Goal: Task Accomplishment & Management: Use online tool/utility

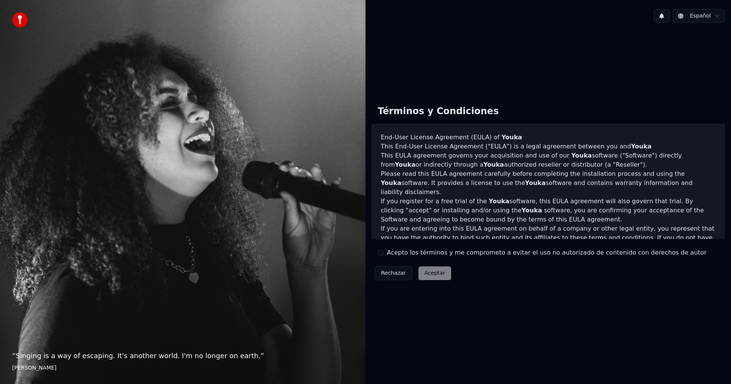
click at [455, 258] on div "Términos y Condiciones End-User License Agreement ([PERSON_NAME]) of Youka This…" at bounding box center [547, 191] width 353 height 184
click at [435, 250] on label "Acepto los términos y me comprometo a evitar el uso no autorizado de contenido …" at bounding box center [547, 252] width 320 height 9
click at [384, 250] on button "Acepto los términos y me comprometo a evitar el uso no autorizado de contenido …" at bounding box center [381, 253] width 6 height 6
click at [430, 268] on button "Aceptar" at bounding box center [434, 273] width 33 height 14
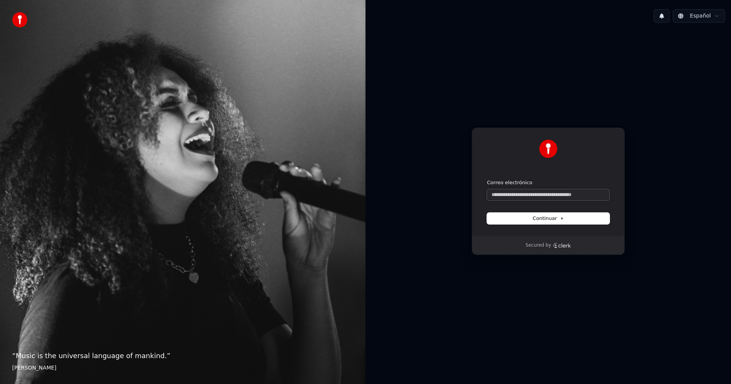
click at [552, 192] on input "Correo electrónico" at bounding box center [548, 194] width 123 height 11
click at [551, 193] on input "Correo electrónico" at bounding box center [548, 194] width 123 height 11
click at [516, 193] on input "Correo electrónico" at bounding box center [548, 194] width 123 height 11
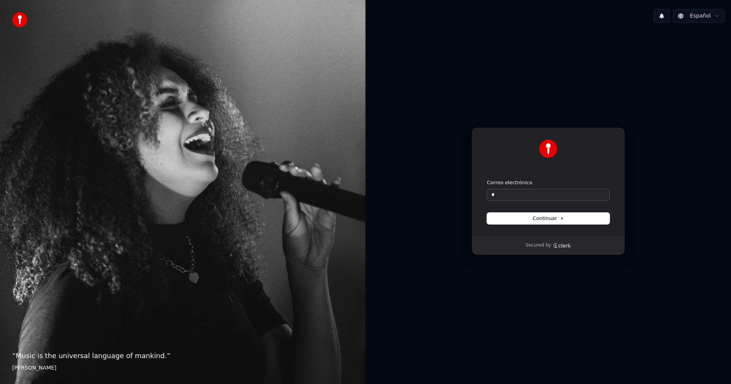
type input "*"
click at [487, 179] on button "submit" at bounding box center [487, 179] width 0 height 0
type input "**********"
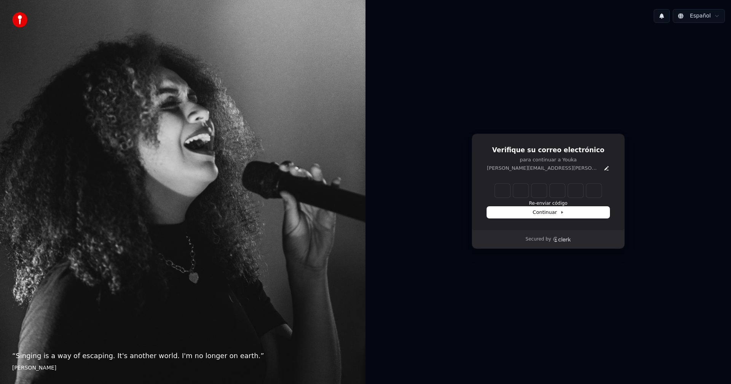
click at [512, 188] on input "Enter verification code" at bounding box center [548, 191] width 107 height 14
paste input "******"
type input "******"
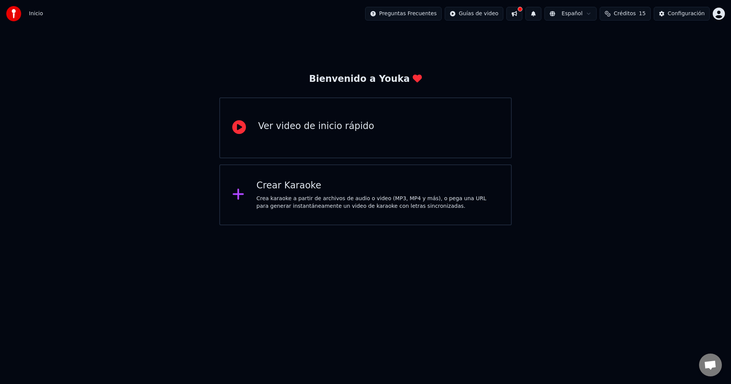
click at [355, 185] on div "Crear Karaoke" at bounding box center [378, 186] width 242 height 12
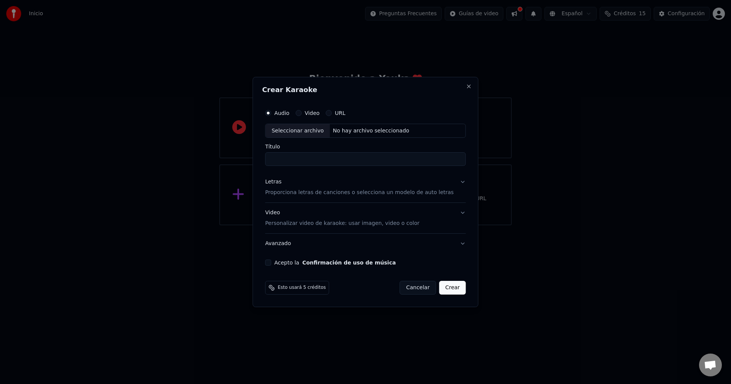
click at [325, 158] on input "Título" at bounding box center [365, 160] width 201 height 14
type input "*******"
click at [319, 187] on div "Letras Proporciona letras de canciones o selecciona un modelo de auto letras" at bounding box center [359, 187] width 188 height 18
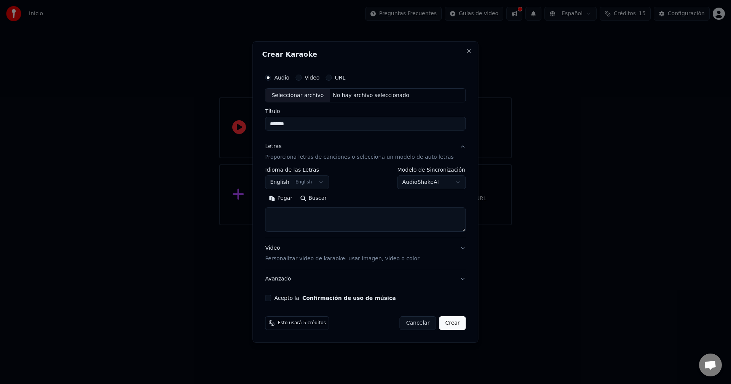
click at [328, 184] on button "English English" at bounding box center [297, 183] width 64 height 14
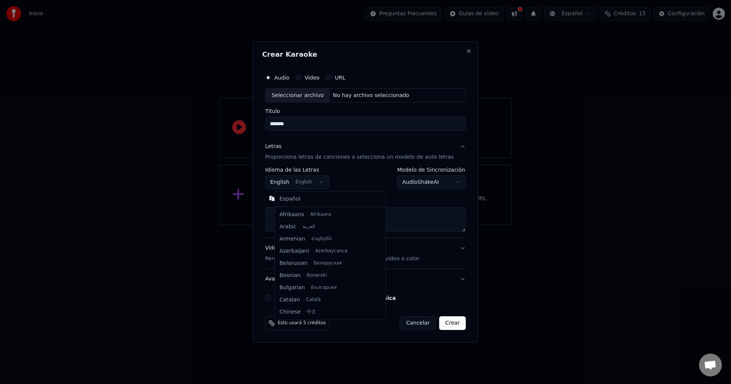
scroll to position [61, 0]
select select "**"
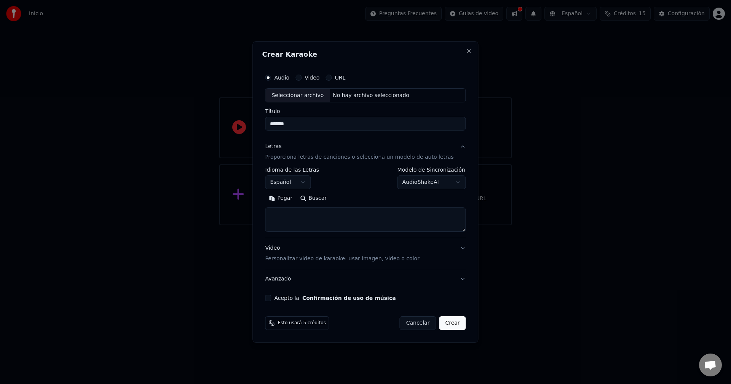
click at [392, 183] on body "**********" at bounding box center [365, 112] width 731 height 225
click at [392, 182] on body "**********" at bounding box center [365, 112] width 731 height 225
click at [338, 219] on textarea at bounding box center [365, 220] width 201 height 24
click at [332, 154] on p "Proporciona letras de canciones o selecciona un modelo de auto letras" at bounding box center [359, 158] width 188 height 8
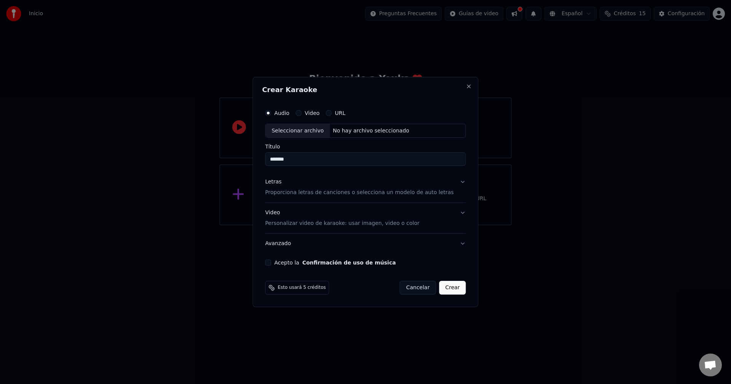
click at [341, 185] on div "Letras Proporciona letras de canciones o selecciona un modelo de auto letras" at bounding box center [359, 187] width 188 height 18
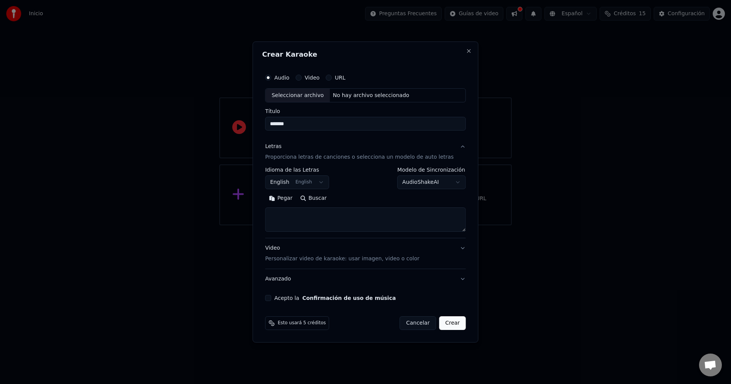
click at [328, 219] on textarea at bounding box center [365, 220] width 201 height 24
paste textarea "******"
type textarea "*"
paste textarea "**********"
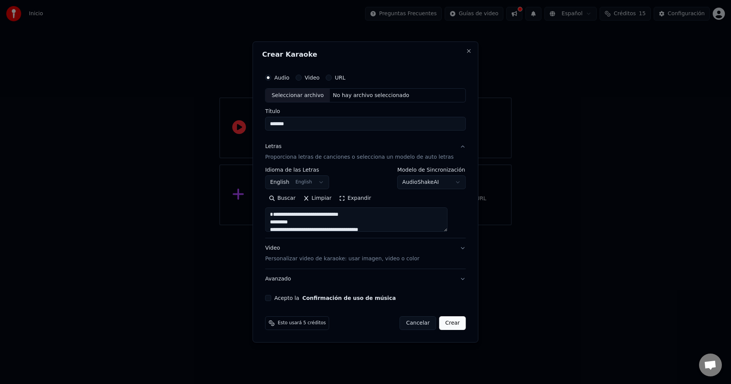
type textarea "**********"
click at [359, 260] on p "Personalizar video de karaoke: usar imagen, video o color" at bounding box center [342, 259] width 154 height 8
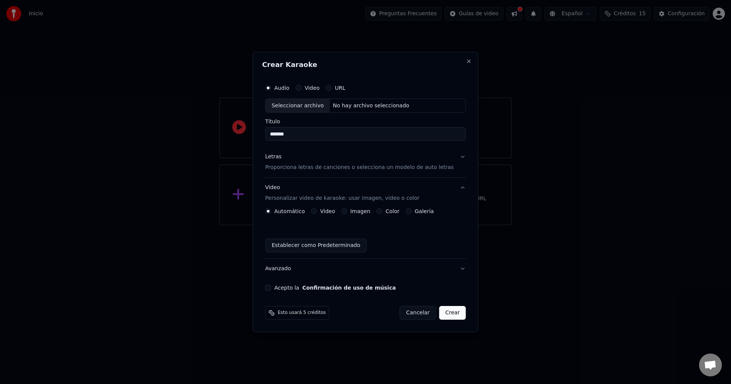
click at [317, 212] on button "Video" at bounding box center [314, 211] width 6 height 6
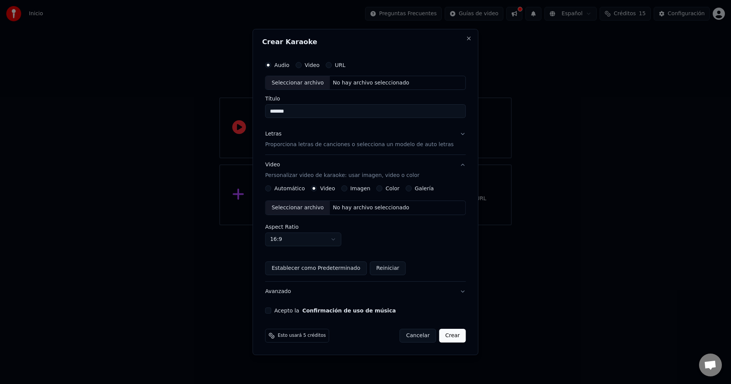
click at [287, 309] on label "Acepto la Confirmación de uso de música" at bounding box center [334, 310] width 121 height 5
click at [271, 309] on button "Acepto la Confirmación de uso de música" at bounding box center [268, 311] width 6 height 6
click at [373, 302] on div "Audio Video URL Seleccionar archivo No hay archivo seleccionado Título ******* …" at bounding box center [365, 185] width 207 height 263
click at [374, 288] on button "Avanzado" at bounding box center [365, 292] width 201 height 20
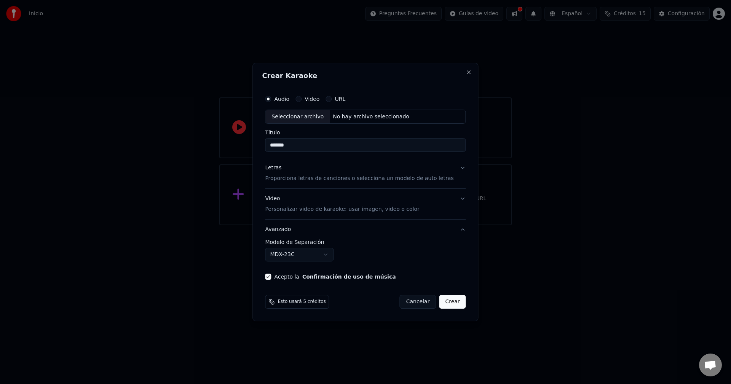
click at [320, 227] on button "Avanzado" at bounding box center [365, 230] width 201 height 20
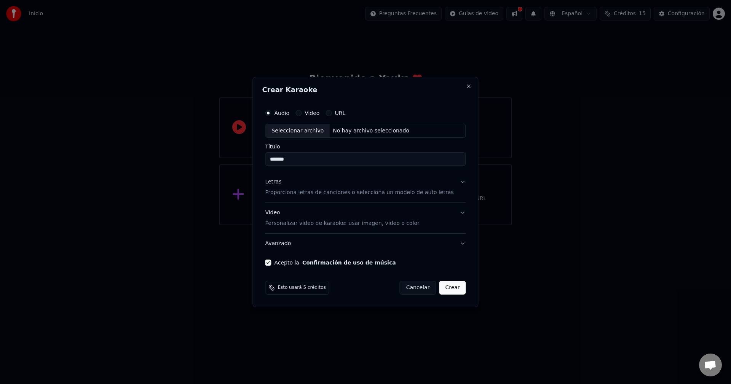
click at [317, 116] on div "Audio Video URL" at bounding box center [365, 112] width 201 height 15
click at [314, 112] on label "Video" at bounding box center [311, 112] width 15 height 5
click at [301, 112] on button "Video" at bounding box center [298, 113] width 6 height 6
click at [302, 154] on input "Título" at bounding box center [365, 160] width 201 height 14
click at [289, 115] on label "Audio" at bounding box center [281, 112] width 15 height 5
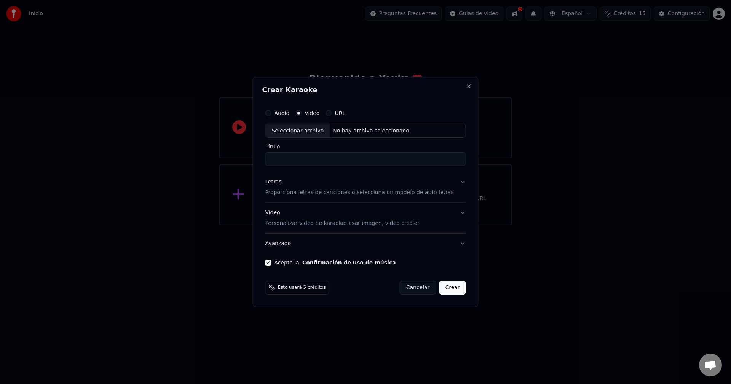
click at [271, 115] on button "Audio" at bounding box center [268, 113] width 6 height 6
click at [312, 114] on div "Video" at bounding box center [307, 113] width 24 height 6
click at [317, 111] on label "Video" at bounding box center [311, 112] width 15 height 5
click at [301, 111] on button "Video" at bounding box center [298, 113] width 6 height 6
click at [284, 110] on label "Audio" at bounding box center [281, 112] width 15 height 5
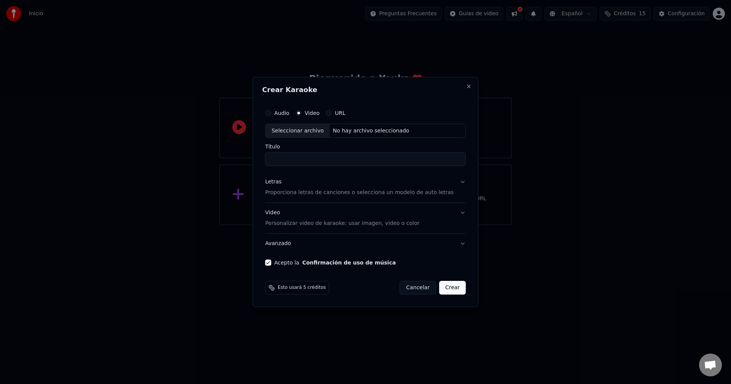
click at [271, 110] on button "Audio" at bounding box center [268, 113] width 6 height 6
click at [298, 129] on div "Seleccionar archivo" at bounding box center [297, 131] width 64 height 14
type input "**********"
click at [317, 189] on p "Proporciona letras de canciones o selecciona un modelo de auto letras" at bounding box center [359, 193] width 188 height 8
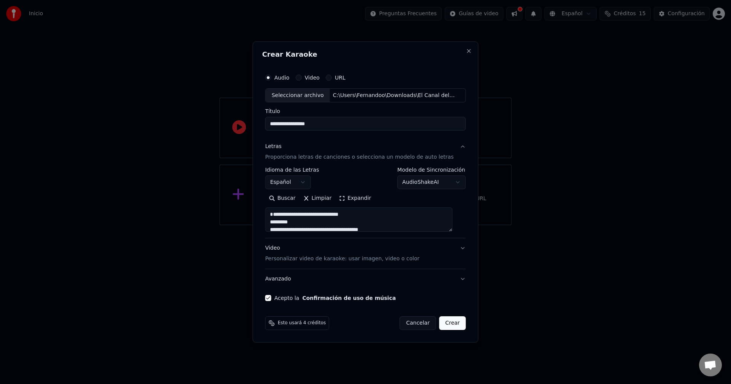
drag, startPoint x: 385, startPoint y: 223, endPoint x: 277, endPoint y: 168, distance: 121.2
click at [277, 168] on div "**********" at bounding box center [365, 199] width 201 height 65
click at [361, 320] on div "Esto usará 4 créditos Cancelar Crear" at bounding box center [365, 323] width 201 height 14
click at [379, 255] on p "Personalizar video de karaoke: usar imagen, video o color" at bounding box center [342, 259] width 154 height 8
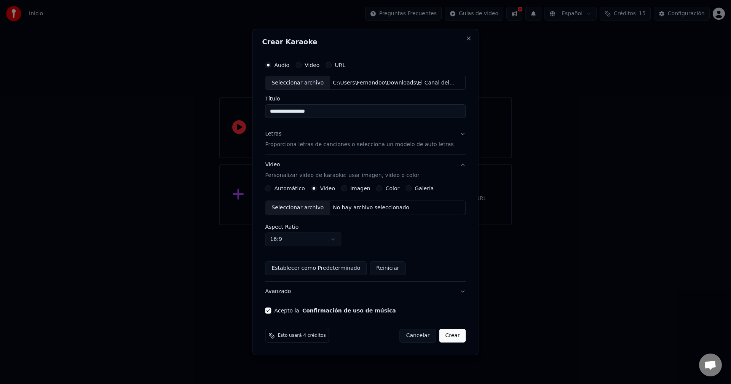
click at [352, 188] on div "Imagen" at bounding box center [355, 188] width 29 height 6
click at [347, 189] on button "Imagen" at bounding box center [344, 188] width 6 height 6
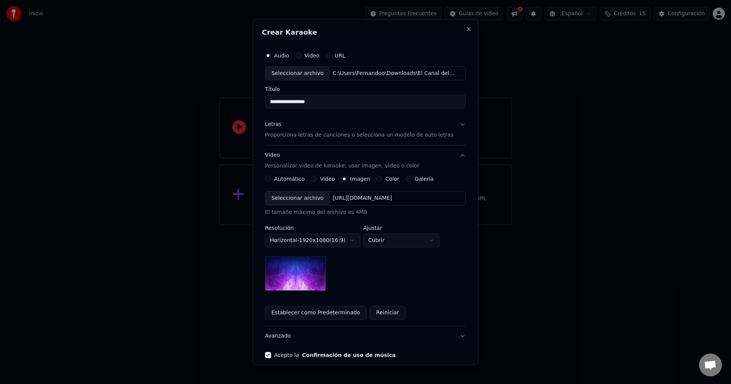
scroll to position [35, 0]
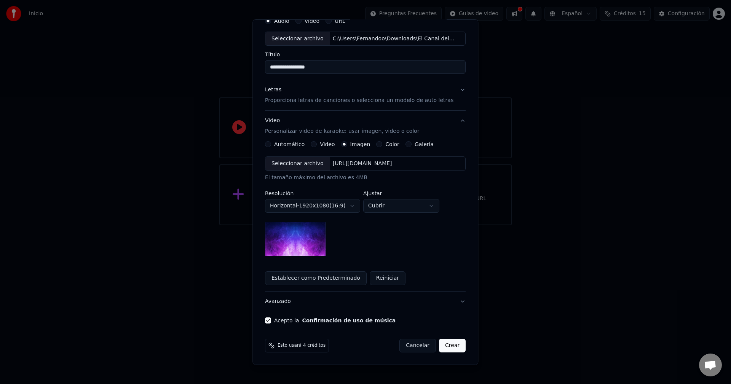
click at [311, 234] on img at bounding box center [295, 239] width 61 height 34
click at [378, 147] on button "Color" at bounding box center [379, 144] width 6 height 6
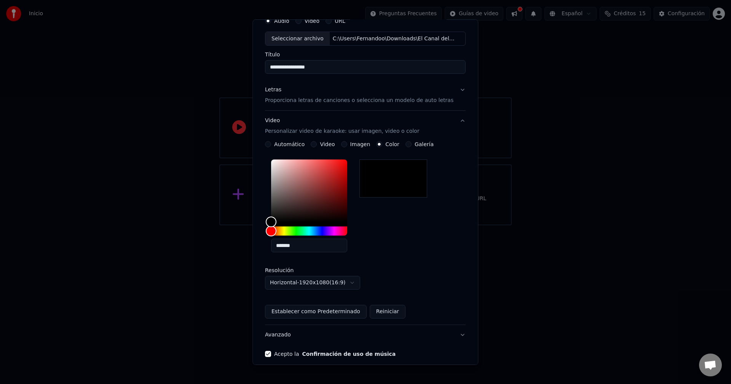
click at [405, 146] on button "Galería" at bounding box center [408, 144] width 6 height 6
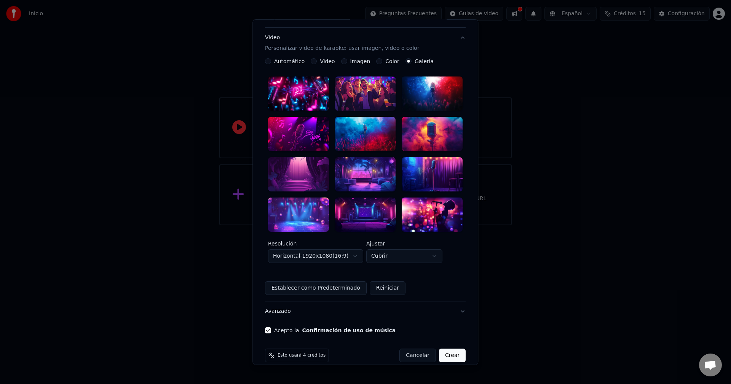
scroll to position [3, 0]
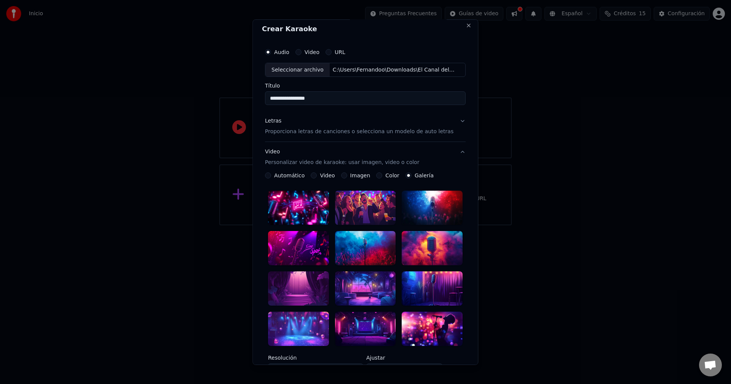
click at [321, 175] on label "Video" at bounding box center [327, 175] width 15 height 5
click at [317, 175] on button "Video" at bounding box center [314, 175] width 6 height 6
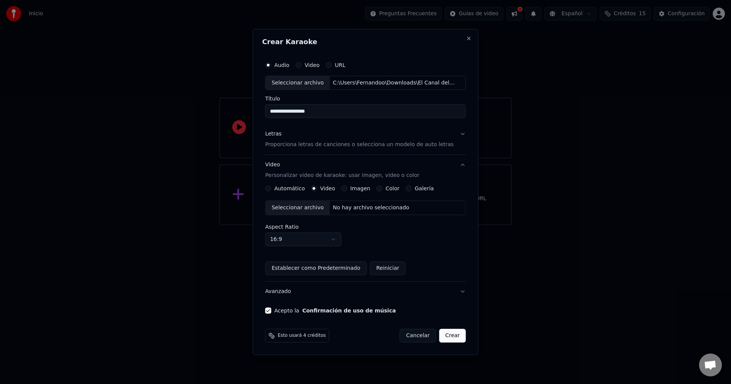
click at [295, 190] on label "Automático" at bounding box center [289, 188] width 30 height 5
click at [271, 190] on button "Automático" at bounding box center [268, 188] width 6 height 6
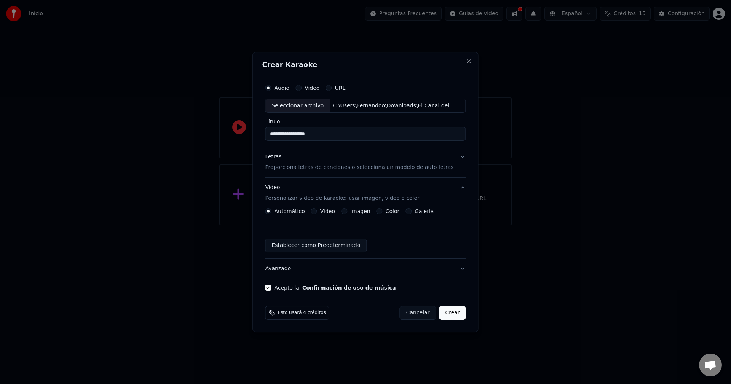
click at [353, 212] on label "Imagen" at bounding box center [360, 211] width 20 height 5
click at [347, 212] on button "Imagen" at bounding box center [344, 211] width 6 height 6
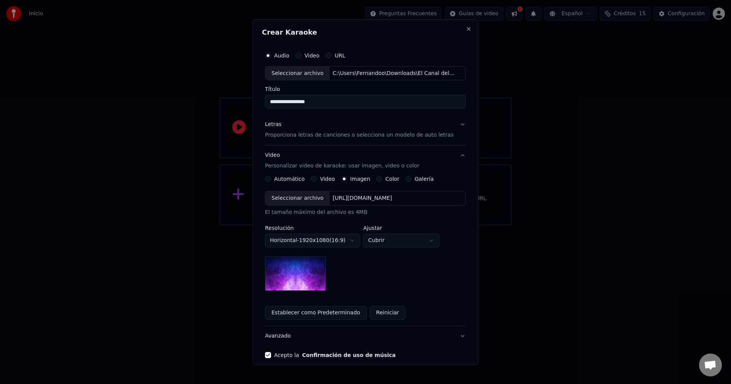
click at [315, 178] on button "Video" at bounding box center [314, 179] width 6 height 6
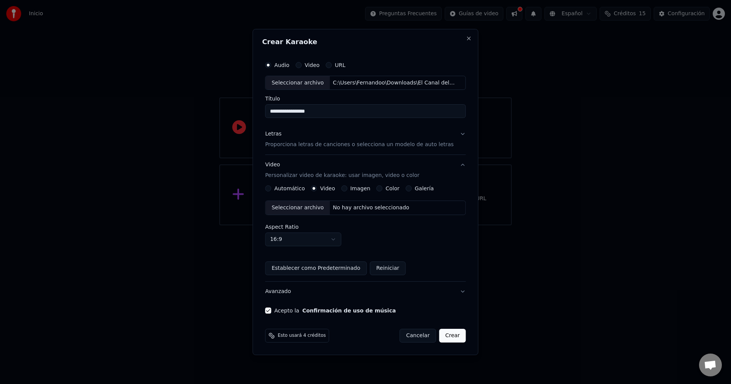
click at [359, 191] on label "Imagen" at bounding box center [360, 188] width 20 height 5
click at [347, 191] on button "Imagen" at bounding box center [344, 188] width 6 height 6
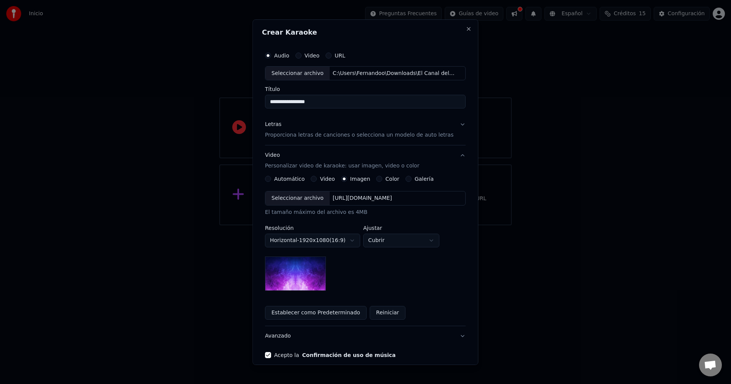
click at [304, 268] on img at bounding box center [295, 274] width 61 height 34
click at [416, 181] on label "Galería" at bounding box center [423, 178] width 19 height 5
click at [411, 181] on button "Galería" at bounding box center [408, 179] width 6 height 6
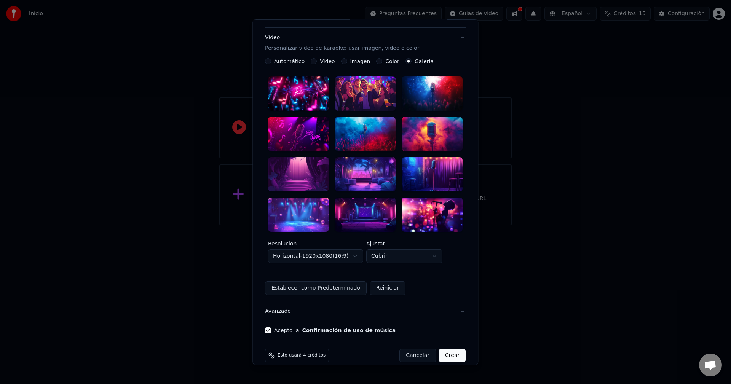
scroll to position [41, 0]
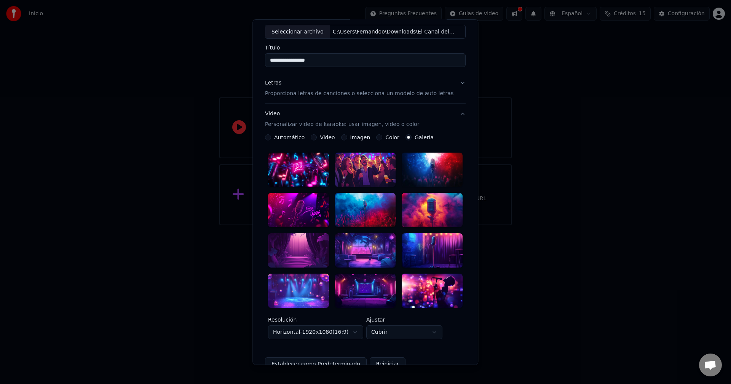
click at [416, 202] on div at bounding box center [432, 210] width 61 height 34
click at [302, 242] on div at bounding box center [298, 250] width 61 height 34
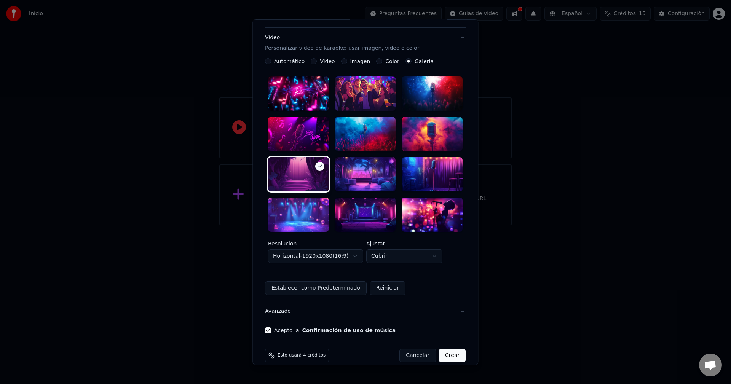
click at [440, 349] on button "Crear" at bounding box center [452, 356] width 27 height 14
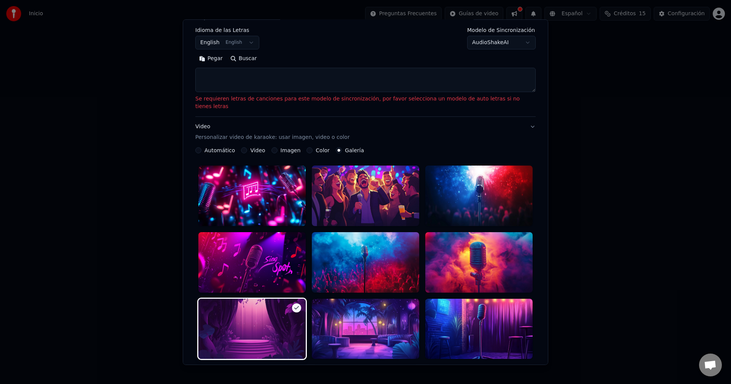
scroll to position [0, 0]
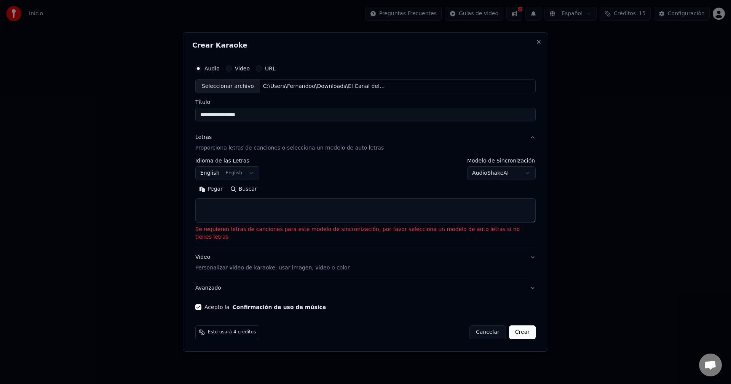
click at [342, 209] on textarea at bounding box center [365, 211] width 340 height 24
paste textarea "**********"
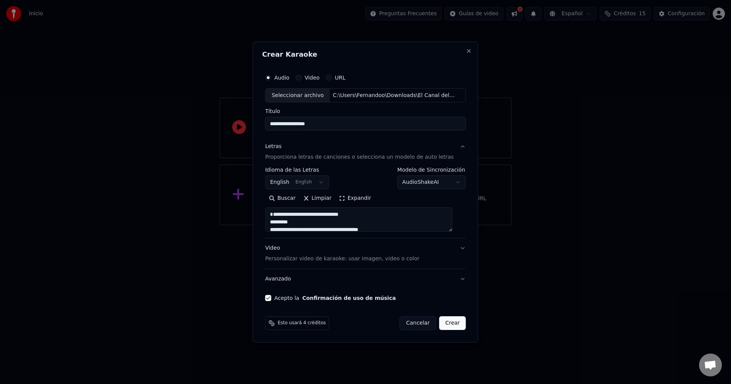
type textarea "**********"
click at [453, 322] on button "Crear" at bounding box center [452, 323] width 27 height 14
select select "**"
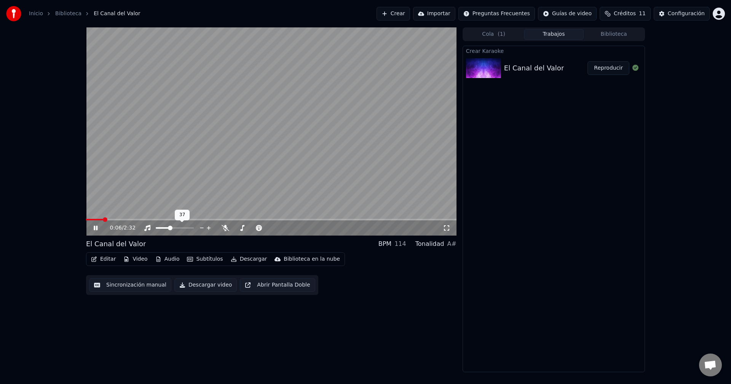
click at [170, 229] on span at bounding box center [163, 228] width 14 height 2
click at [164, 230] on span at bounding box center [166, 228] width 5 height 5
click at [153, 218] on video at bounding box center [271, 131] width 370 height 208
click at [150, 218] on video at bounding box center [271, 131] width 370 height 208
click at [155, 220] on span at bounding box center [153, 219] width 5 height 5
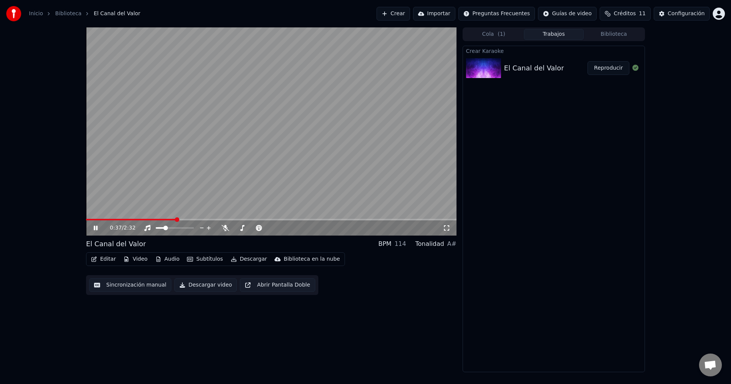
click at [179, 220] on span at bounding box center [177, 219] width 5 height 5
click at [225, 228] on icon at bounding box center [226, 228] width 8 height 6
click at [225, 228] on icon at bounding box center [225, 228] width 4 height 6
click at [86, 219] on span at bounding box center [86, 220] width 0 height 2
click at [229, 229] on div at bounding box center [259, 228] width 61 height 8
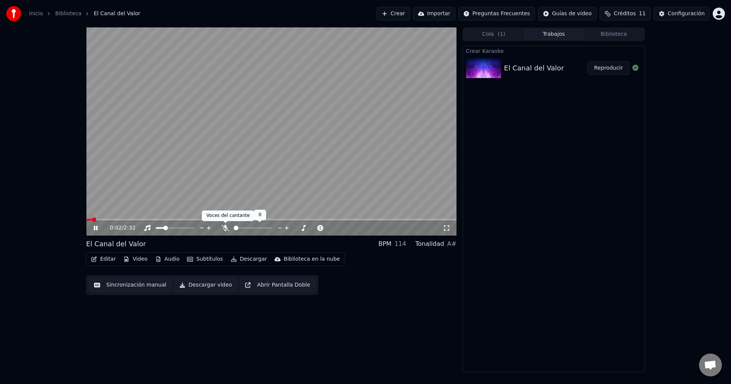
click at [223, 231] on icon at bounding box center [226, 228] width 8 height 6
click at [160, 232] on div at bounding box center [181, 228] width 61 height 8
click at [160, 229] on span at bounding box center [161, 228] width 5 height 5
click at [309, 247] on div "El Canal del Valor BPM 114 Tonalidad A#" at bounding box center [271, 244] width 370 height 11
click at [156, 230] on span at bounding box center [158, 228] width 5 height 5
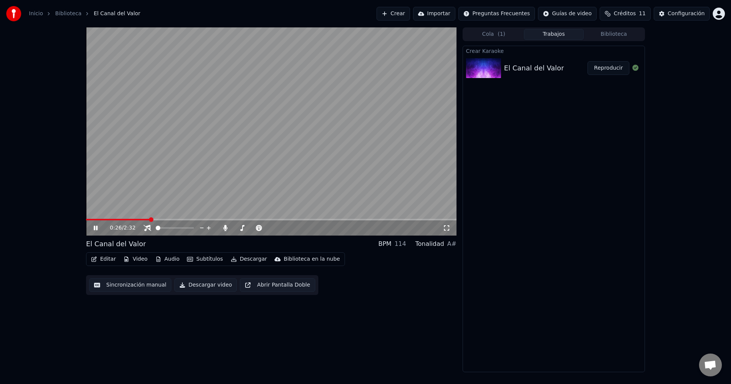
drag, startPoint x: 160, startPoint y: 231, endPoint x: 164, endPoint y: 233, distance: 4.6
click at [164, 233] on div "0:26 / 2:32" at bounding box center [271, 227] width 370 height 15
click at [166, 229] on div at bounding box center [181, 228] width 61 height 8
drag, startPoint x: 155, startPoint y: 226, endPoint x: 164, endPoint y: 228, distance: 9.7
click at [164, 228] on div at bounding box center [181, 228] width 61 height 8
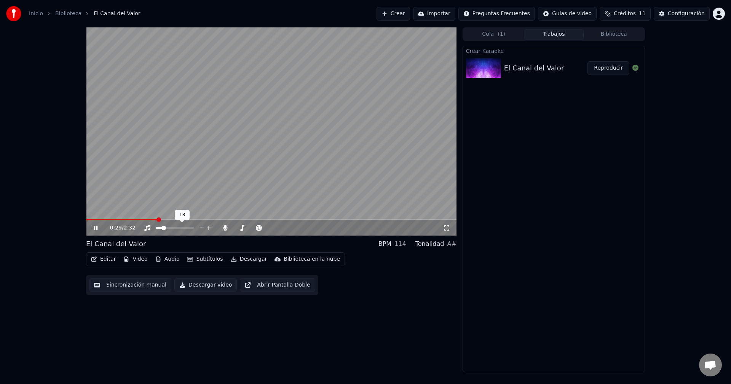
click at [163, 228] on span at bounding box center [175, 228] width 38 height 2
drag, startPoint x: 266, startPoint y: 231, endPoint x: 259, endPoint y: 230, distance: 6.9
click at [259, 230] on div at bounding box center [259, 228] width 61 height 8
click at [255, 227] on span at bounding box center [244, 228] width 21 height 2
click at [250, 229] on div at bounding box center [259, 228] width 61 height 8
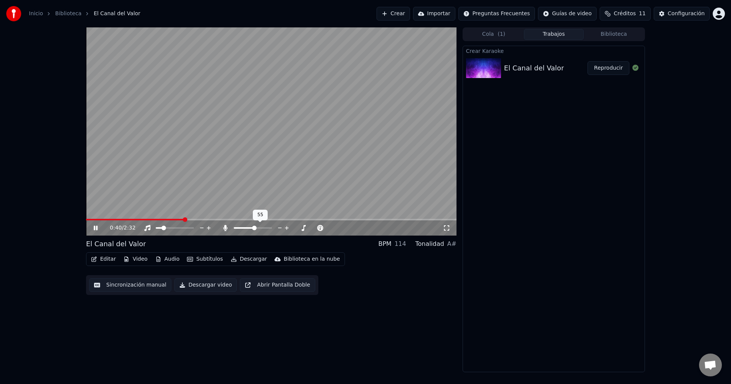
drag, startPoint x: 257, startPoint y: 229, endPoint x: 252, endPoint y: 229, distance: 4.9
click at [252, 229] on div at bounding box center [259, 228] width 61 height 8
click at [249, 229] on span at bounding box center [253, 228] width 38 height 2
click at [343, 290] on div "Editar Video Audio Subtítulos Descargar Biblioteca en la nube Sincronización ma…" at bounding box center [271, 273] width 370 height 43
click at [340, 263] on div "Editar Video Audio Subtítulos Descargar Biblioteca en la nube Sincronización ma…" at bounding box center [271, 273] width 370 height 43
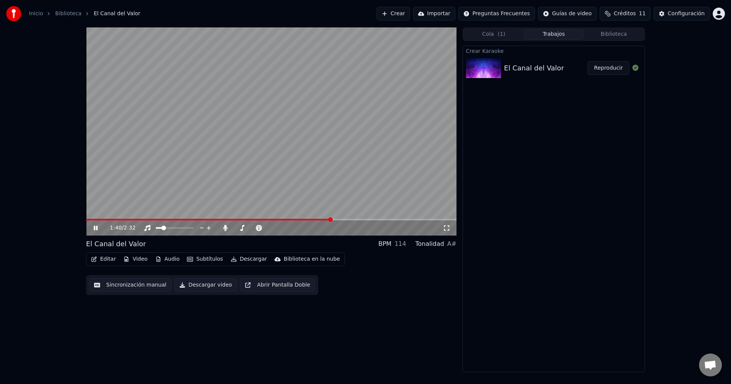
click at [359, 215] on video at bounding box center [271, 131] width 370 height 208
click at [359, 219] on span at bounding box center [271, 220] width 370 height 2
click at [410, 217] on video at bounding box center [271, 131] width 370 height 208
click at [412, 220] on span at bounding box center [271, 220] width 370 height 2
click at [430, 219] on span at bounding box center [271, 220] width 370 height 2
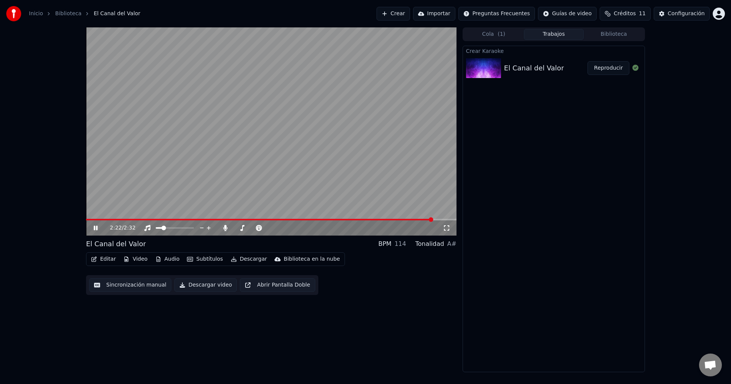
click at [440, 220] on span at bounding box center [271, 220] width 370 height 2
click at [97, 227] on icon at bounding box center [96, 228] width 4 height 5
click at [497, 39] on button "Cola ( 1 )" at bounding box center [494, 34] width 60 height 11
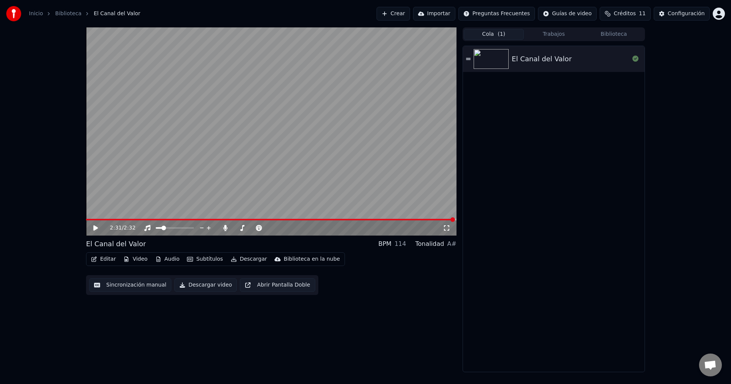
click at [548, 34] on button "Trabajos" at bounding box center [554, 34] width 60 height 11
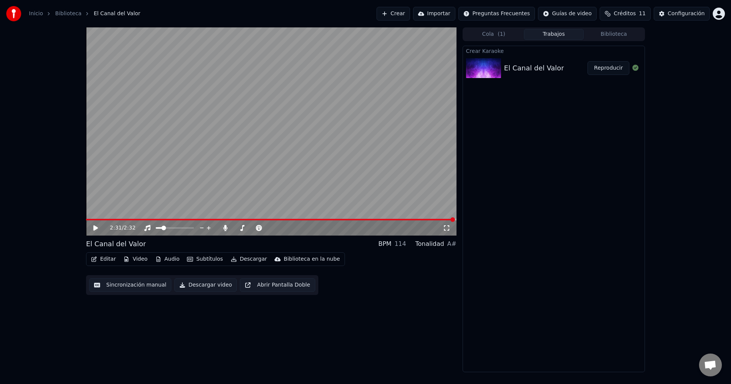
click at [214, 285] on button "Descargar video" at bounding box center [205, 285] width 62 height 14
click at [610, 67] on button "Mostrar" at bounding box center [612, 68] width 33 height 14
click at [41, 14] on link "Inicio" at bounding box center [36, 14] width 14 height 8
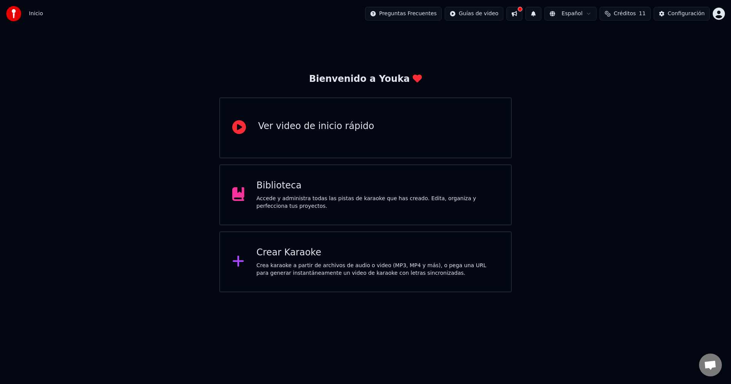
click at [258, 241] on div "Crear Karaoke Crea karaoke a partir de archivos de audio o video (MP3, MP4 y má…" at bounding box center [365, 261] width 292 height 61
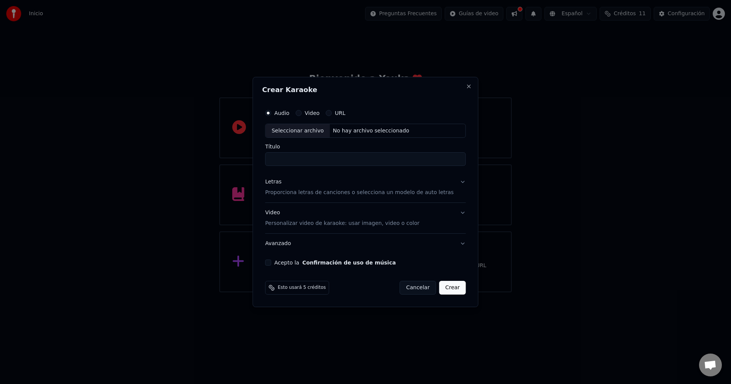
click at [314, 133] on div "Seleccionar archivo" at bounding box center [297, 131] width 64 height 14
type input "**********"
click at [313, 188] on div "Letras Proporciona letras de canciones o selecciona un modelo de auto letras" at bounding box center [359, 187] width 188 height 18
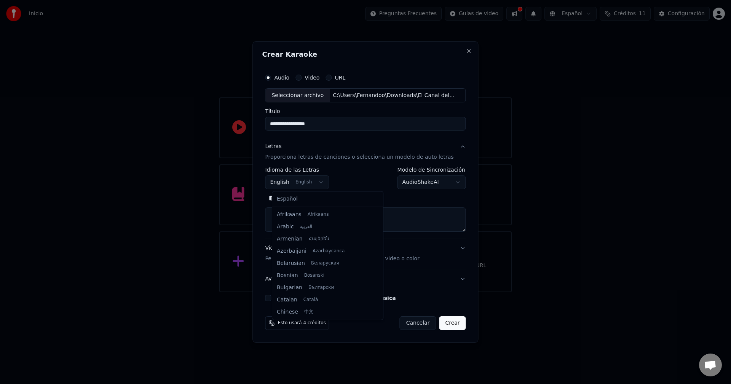
click at [320, 182] on body "**********" at bounding box center [365, 146] width 731 height 292
select select "**"
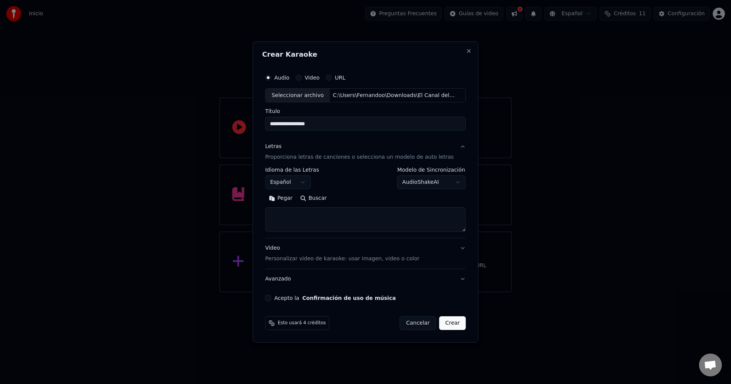
click at [296, 217] on textarea at bounding box center [365, 220] width 201 height 24
paste textarea "**********"
drag, startPoint x: 302, startPoint y: 226, endPoint x: 286, endPoint y: 220, distance: 17.1
click at [286, 220] on textarea at bounding box center [358, 220] width 187 height 24
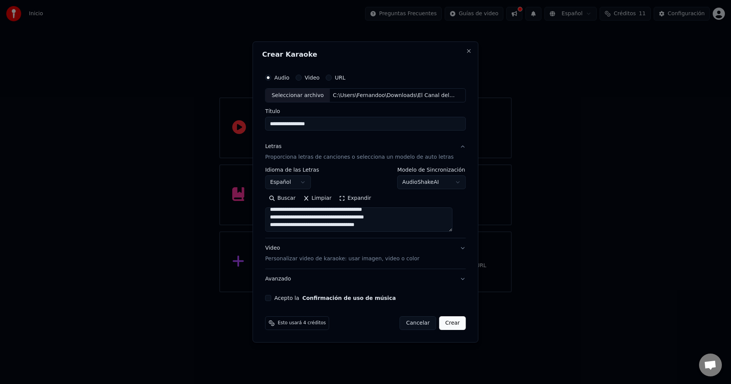
scroll to position [226, 0]
type textarea "**********"
drag, startPoint x: 388, startPoint y: 221, endPoint x: 219, endPoint y: 158, distance: 180.3
click at [219, 158] on body "**********" at bounding box center [365, 146] width 731 height 292
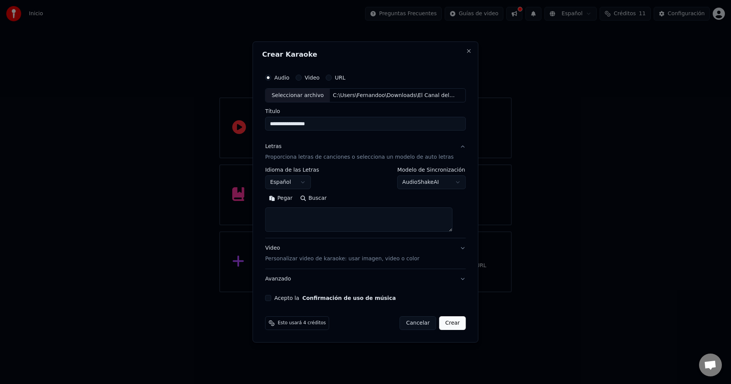
paste textarea "**********"
click at [311, 221] on textarea at bounding box center [358, 220] width 187 height 24
click at [347, 212] on textarea at bounding box center [358, 220] width 187 height 24
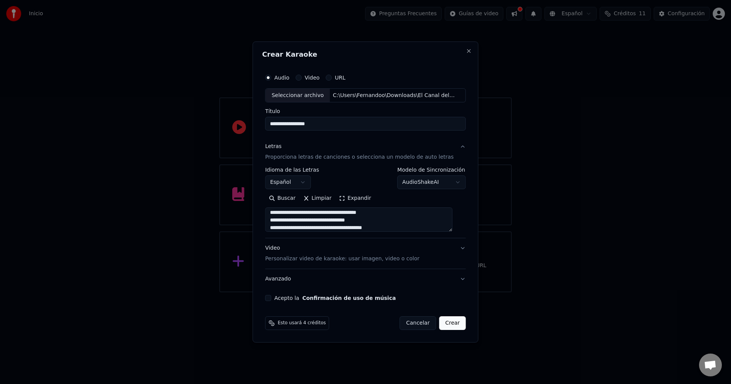
scroll to position [154, 0]
click at [339, 216] on textarea at bounding box center [358, 220] width 187 height 24
click at [334, 225] on textarea at bounding box center [358, 220] width 187 height 24
click at [328, 220] on textarea at bounding box center [358, 220] width 187 height 24
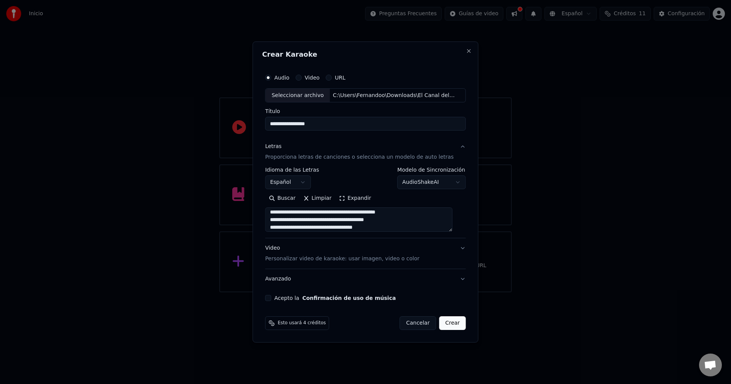
scroll to position [124, 0]
click at [308, 211] on textarea at bounding box center [358, 220] width 187 height 24
click at [310, 217] on textarea at bounding box center [358, 220] width 187 height 24
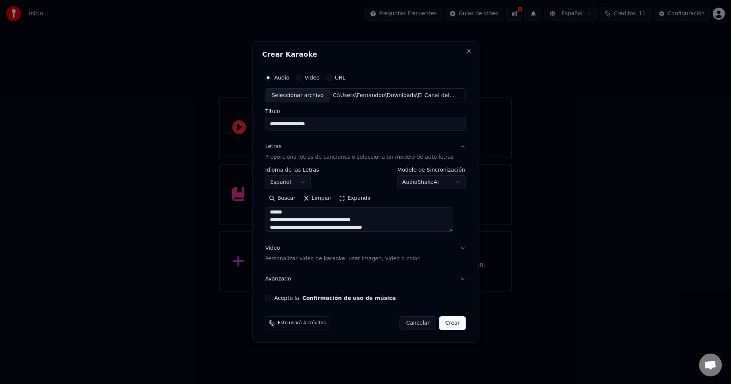
click at [356, 214] on textarea at bounding box center [358, 220] width 187 height 24
click at [322, 218] on textarea at bounding box center [358, 220] width 187 height 24
type textarea "**********"
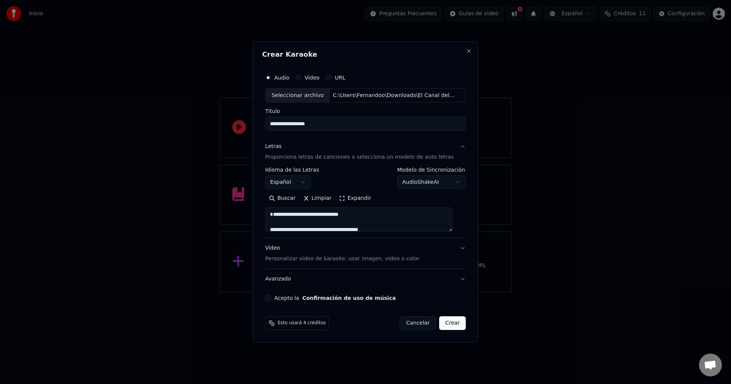
click at [411, 180] on body "**********" at bounding box center [365, 146] width 731 height 292
click at [327, 250] on div "Video Personalizar video de karaoke: usar imagen, video o color" at bounding box center [342, 254] width 154 height 18
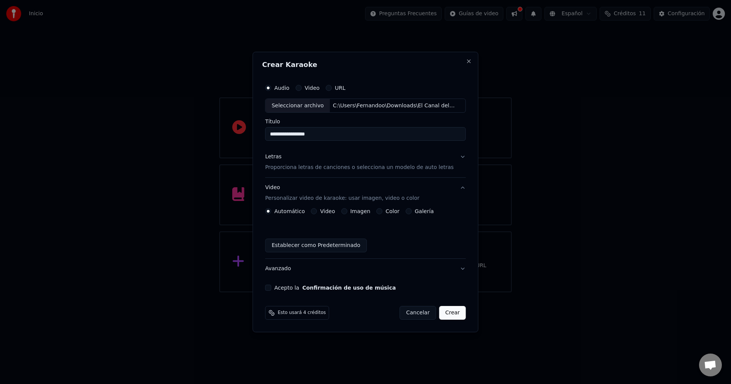
click at [323, 212] on div "Video" at bounding box center [323, 211] width 24 height 6
drag, startPoint x: 324, startPoint y: 211, endPoint x: 317, endPoint y: 210, distance: 6.5
click at [322, 211] on div "Video" at bounding box center [323, 211] width 24 height 6
click at [317, 210] on button "Video" at bounding box center [314, 211] width 6 height 6
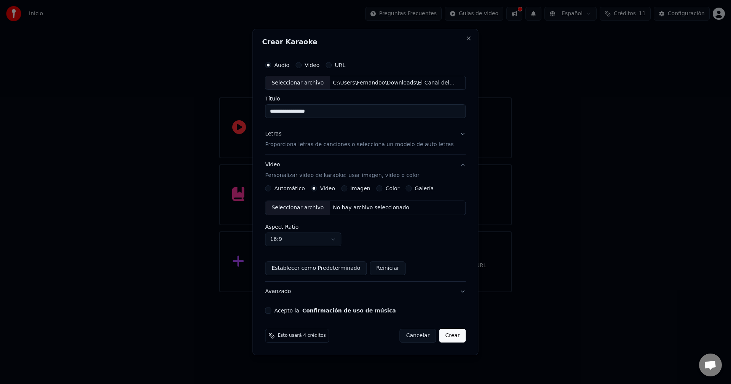
click at [347, 186] on button "Imagen" at bounding box center [344, 188] width 6 height 6
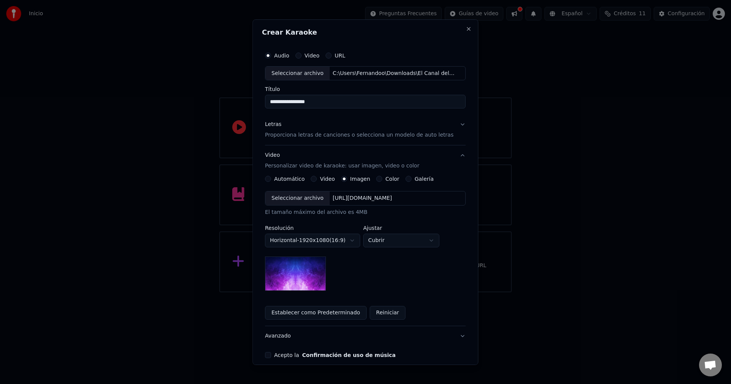
scroll to position [35, 0]
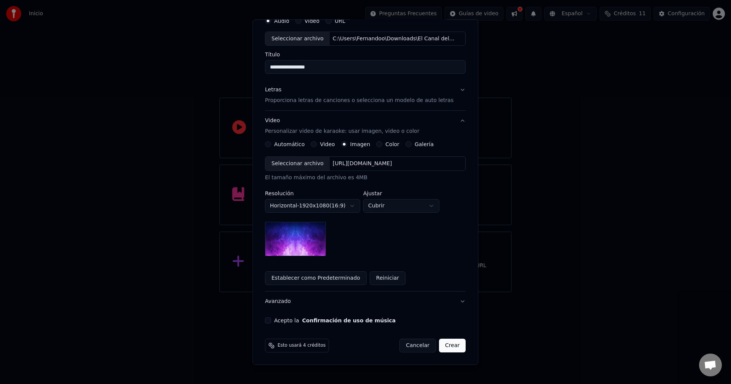
click at [387, 142] on label "Color" at bounding box center [393, 144] width 14 height 5
click at [382, 142] on button "Color" at bounding box center [379, 144] width 6 height 6
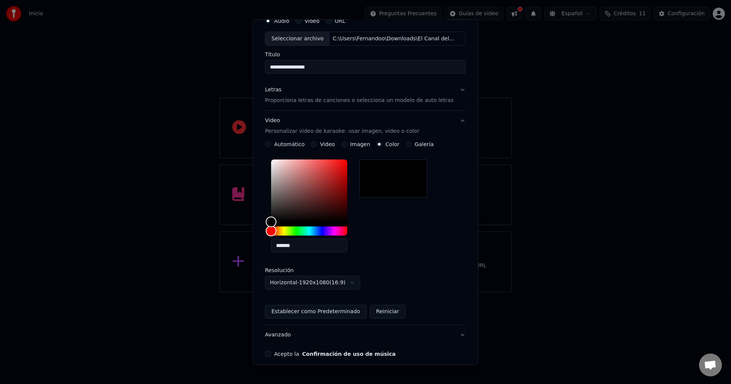
click at [414, 145] on label "Galería" at bounding box center [423, 144] width 19 height 5
click at [411, 145] on button "Galería" at bounding box center [408, 144] width 6 height 6
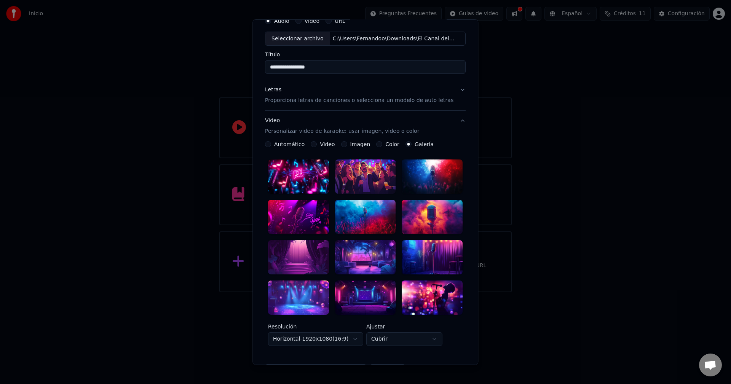
click at [311, 243] on div at bounding box center [298, 257] width 61 height 34
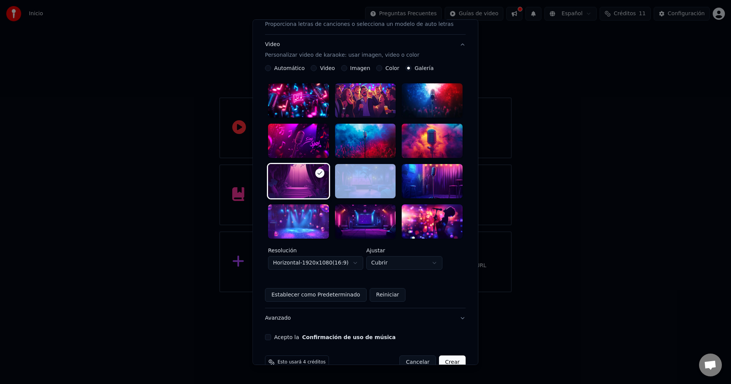
scroll to position [0, 0]
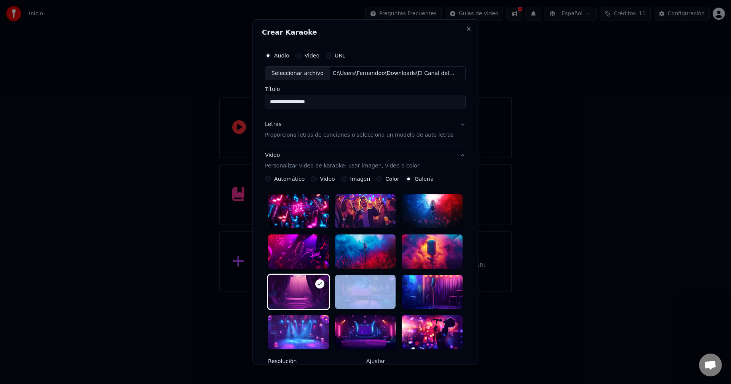
click at [378, 178] on button "Color" at bounding box center [379, 179] width 6 height 6
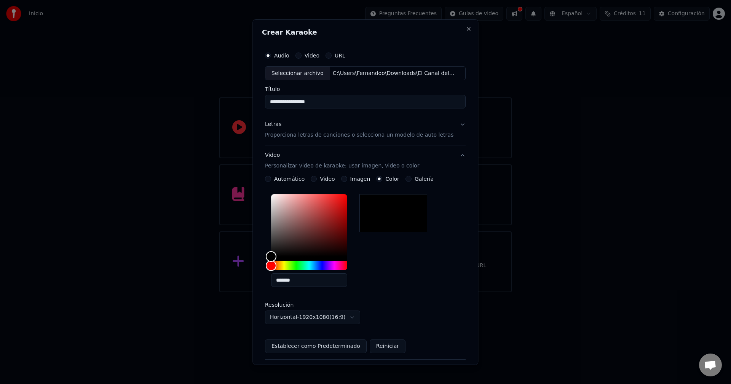
click at [360, 180] on label "Imagen" at bounding box center [360, 178] width 20 height 5
click at [347, 180] on button "Imagen" at bounding box center [344, 179] width 6 height 6
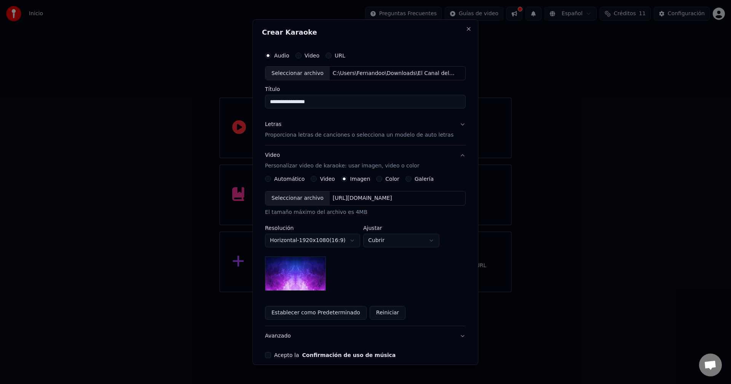
click at [323, 177] on label "Video" at bounding box center [327, 178] width 15 height 5
click at [317, 177] on button "Video" at bounding box center [314, 179] width 6 height 6
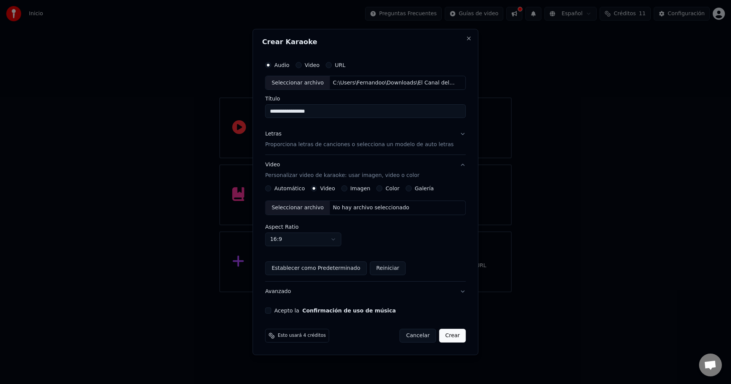
click at [355, 191] on label "Imagen" at bounding box center [360, 188] width 20 height 5
click at [347, 191] on button "Imagen" at bounding box center [344, 188] width 6 height 6
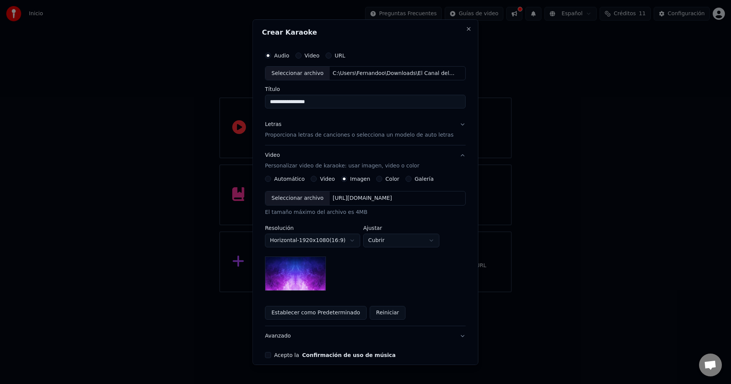
click at [310, 204] on div "Seleccionar archivo" at bounding box center [297, 198] width 64 height 14
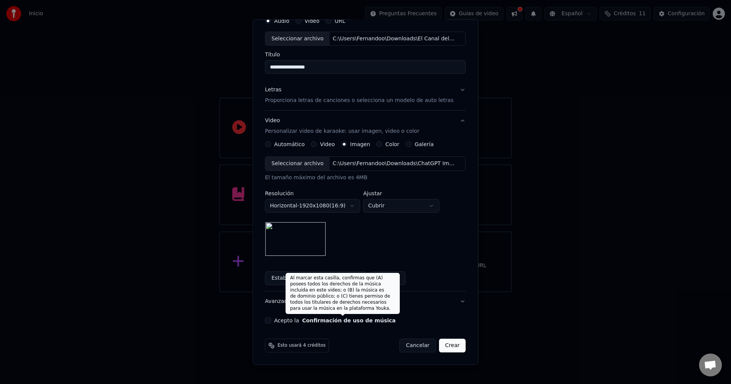
click at [364, 320] on button "Confirmación de uso de música" at bounding box center [349, 320] width 94 height 5
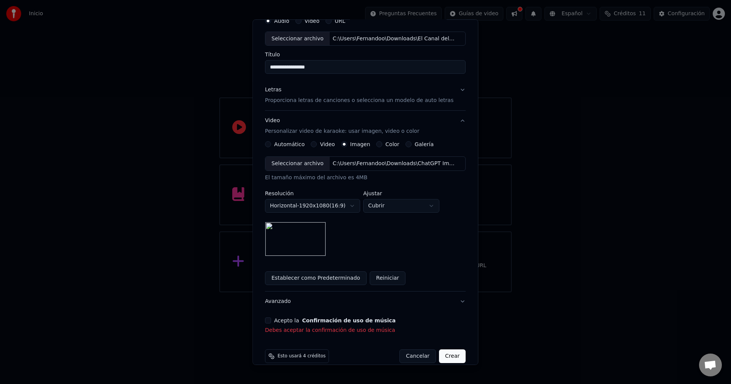
click at [276, 319] on div "Acepto la Confirmación de uso de música" at bounding box center [365, 320] width 201 height 6
click at [271, 320] on button "Acepto la Confirmación de uso de música" at bounding box center [268, 320] width 6 height 6
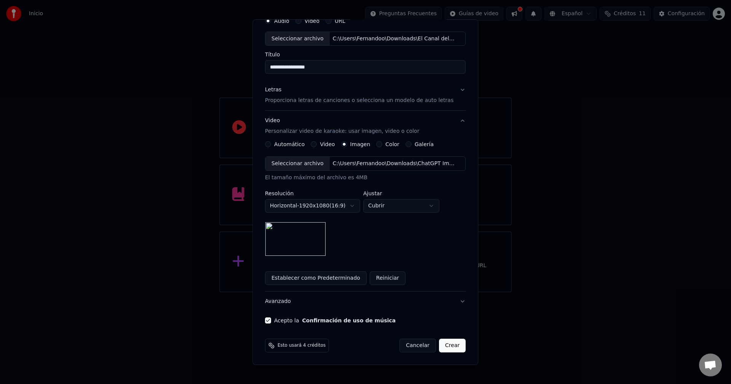
click at [439, 345] on button "Crear" at bounding box center [452, 346] width 27 height 14
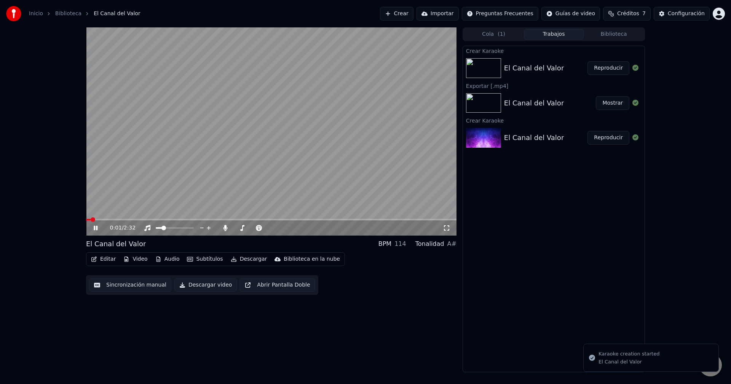
click at [485, 76] on img at bounding box center [483, 68] width 35 height 20
click at [481, 69] on img at bounding box center [483, 68] width 35 height 20
click at [116, 217] on video at bounding box center [271, 131] width 370 height 208
click at [100, 219] on span at bounding box center [98, 219] width 5 height 5
click at [151, 218] on span at bounding box center [148, 219] width 5 height 5
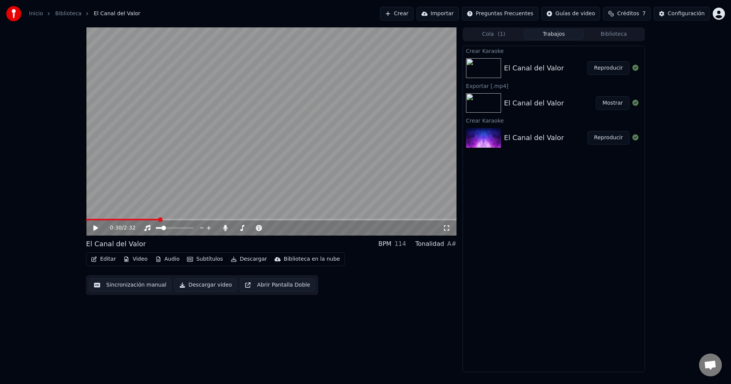
drag, startPoint x: 181, startPoint y: 216, endPoint x: 221, endPoint y: 212, distance: 40.5
click at [220, 212] on video at bounding box center [271, 131] width 370 height 208
click at [92, 226] on icon at bounding box center [101, 228] width 18 height 6
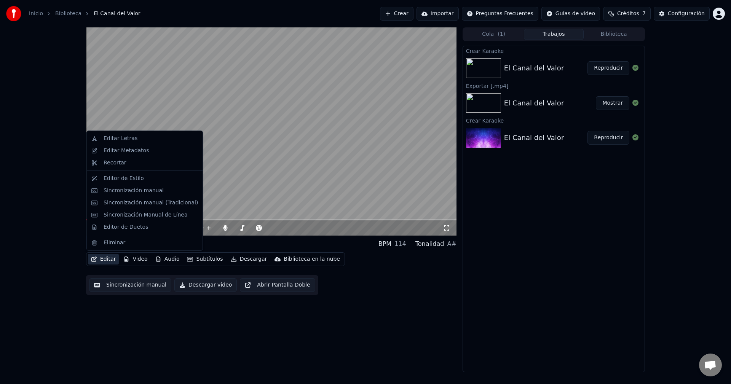
click at [93, 260] on icon "button" at bounding box center [94, 259] width 6 height 5
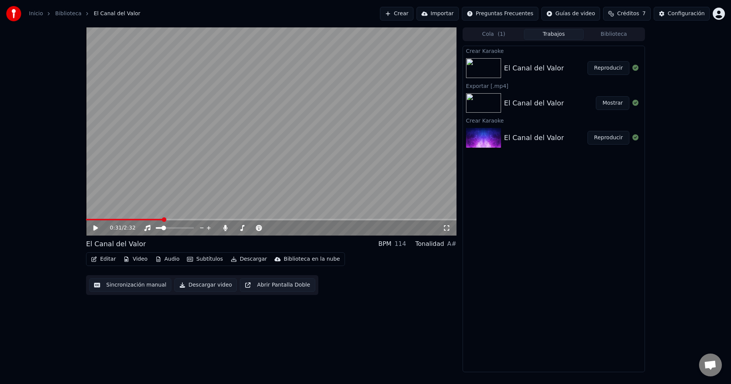
click at [240, 93] on video at bounding box center [271, 131] width 370 height 208
click at [170, 155] on video at bounding box center [271, 131] width 370 height 208
click at [200, 147] on video at bounding box center [271, 131] width 370 height 208
click at [232, 156] on video at bounding box center [271, 131] width 370 height 208
click at [491, 69] on img at bounding box center [483, 68] width 35 height 20
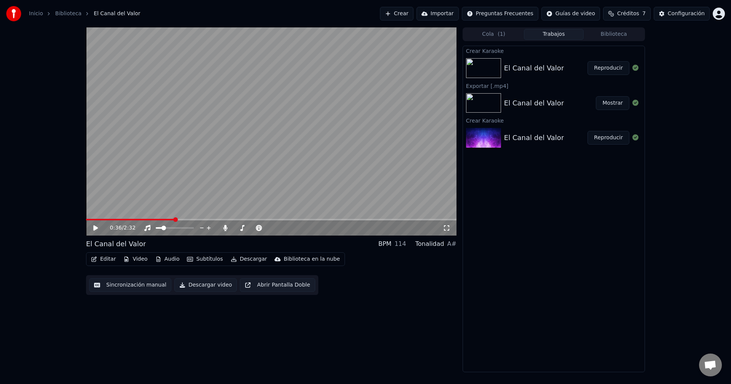
click at [491, 69] on img at bounding box center [483, 68] width 35 height 20
click at [683, 15] on div "Configuración" at bounding box center [686, 14] width 37 height 8
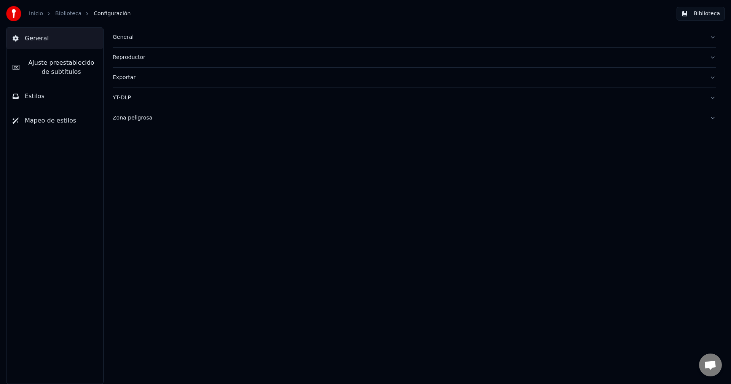
click at [45, 39] on span "General" at bounding box center [37, 38] width 24 height 9
click at [57, 32] on button "General" at bounding box center [54, 38] width 97 height 21
click at [102, 10] on span "Configuración" at bounding box center [112, 14] width 37 height 8
click at [103, 14] on span "Configuración" at bounding box center [112, 14] width 37 height 8
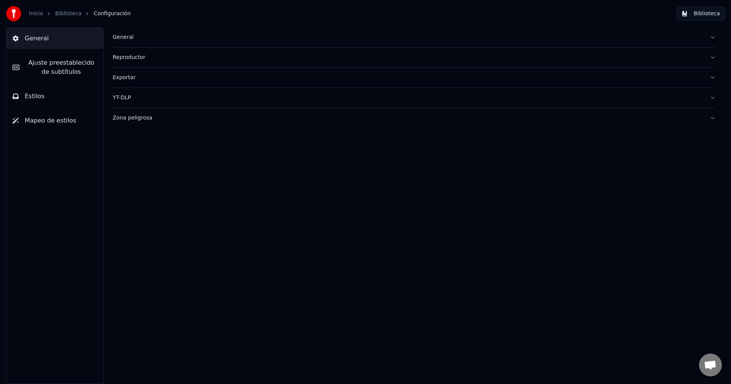
click at [711, 16] on button "Biblioteca" at bounding box center [700, 14] width 48 height 14
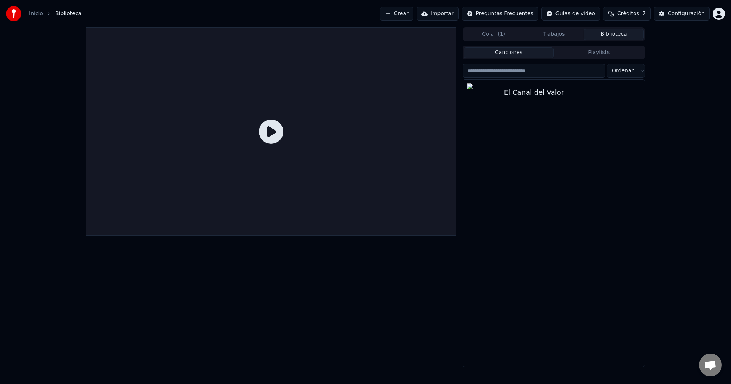
click at [15, 14] on img at bounding box center [13, 13] width 15 height 15
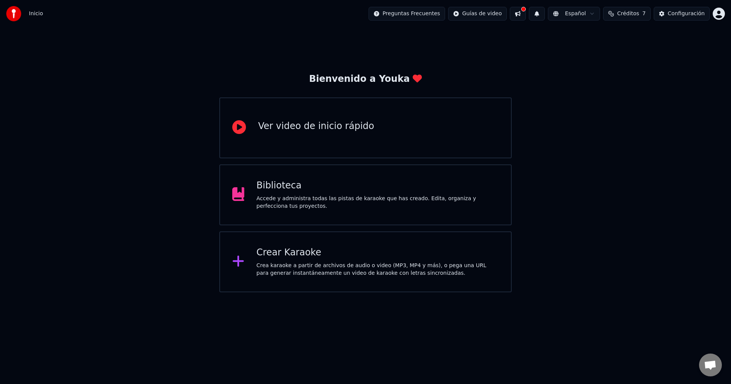
click at [285, 256] on div "Crear Karaoke" at bounding box center [378, 253] width 242 height 12
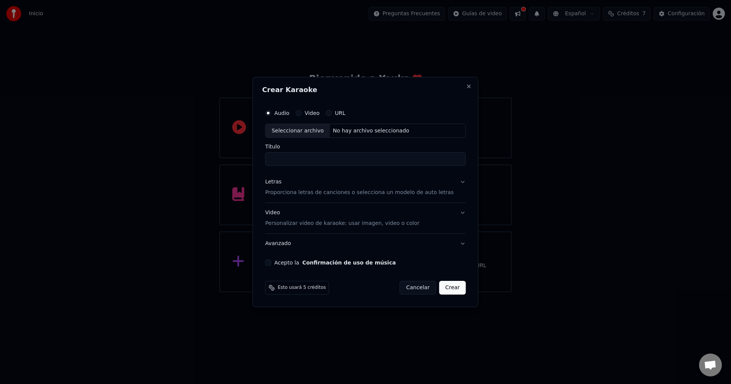
click at [317, 132] on div "Seleccionar archivo" at bounding box center [297, 131] width 64 height 14
type input "**********"
click at [308, 216] on div "Video Personalizar video de karaoke: usar imagen, video o color" at bounding box center [342, 218] width 154 height 18
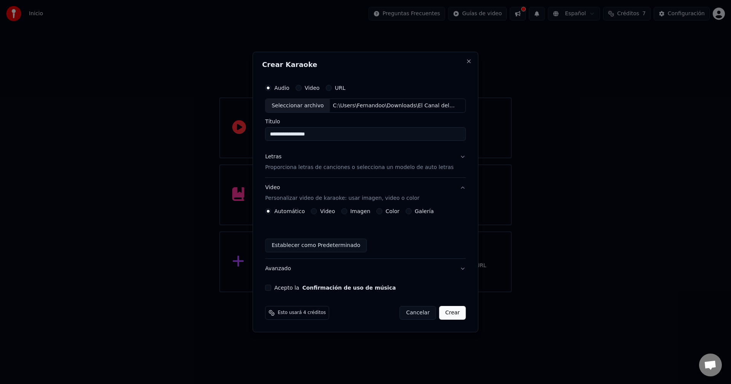
click at [308, 163] on div "Letras Proporciona letras de canciones o selecciona un modelo de auto letras" at bounding box center [359, 162] width 188 height 18
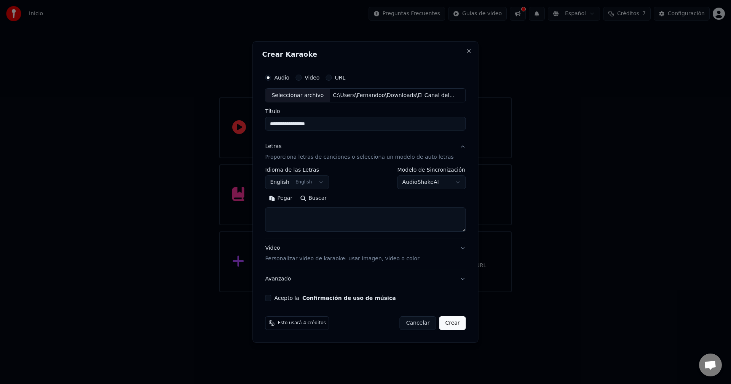
click at [310, 213] on textarea at bounding box center [365, 220] width 201 height 24
paste textarea "**********"
drag, startPoint x: 309, startPoint y: 226, endPoint x: 321, endPoint y: 227, distance: 12.2
click at [299, 247] on div "**********" at bounding box center [365, 213] width 201 height 152
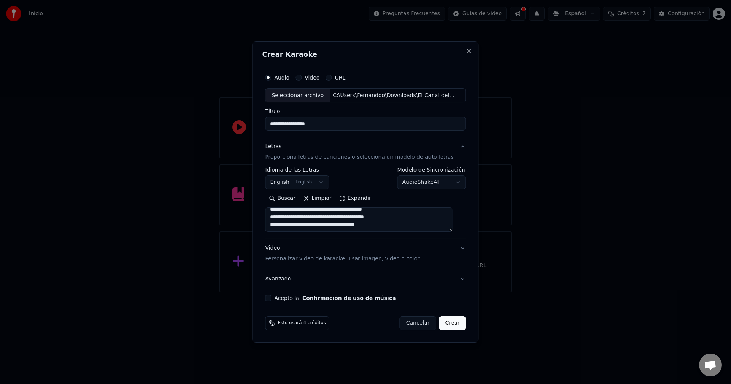
click at [434, 220] on textarea at bounding box center [358, 220] width 187 height 24
click at [315, 218] on textarea at bounding box center [358, 220] width 187 height 24
drag, startPoint x: 324, startPoint y: 210, endPoint x: 321, endPoint y: 222, distance: 12.2
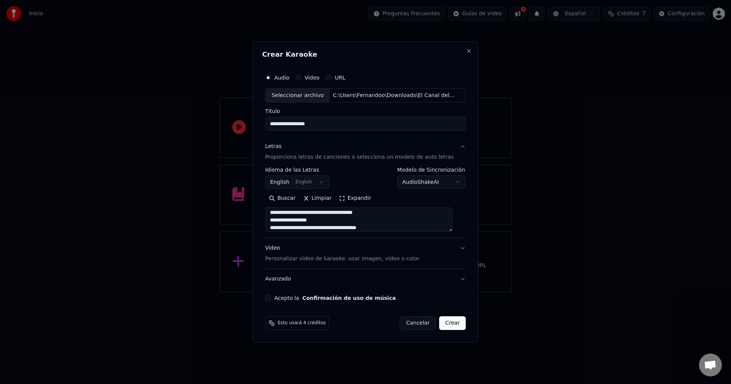
click at [321, 222] on textarea at bounding box center [358, 220] width 187 height 24
click at [327, 218] on textarea at bounding box center [358, 220] width 187 height 24
click at [343, 223] on textarea at bounding box center [358, 220] width 187 height 24
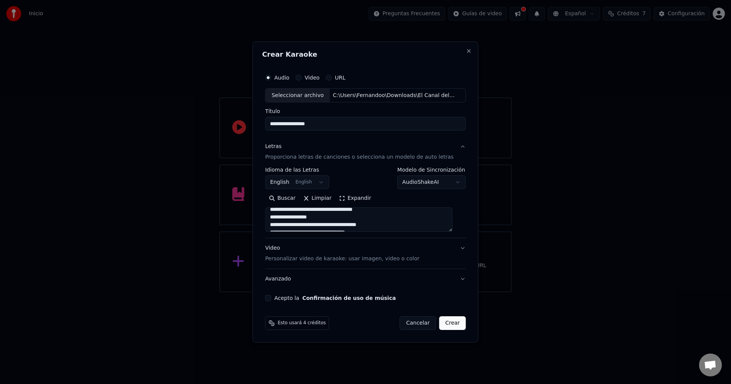
drag, startPoint x: 323, startPoint y: 217, endPoint x: 280, endPoint y: 217, distance: 42.2
click at [280, 217] on textarea at bounding box center [358, 220] width 187 height 24
click at [376, 213] on textarea at bounding box center [358, 220] width 187 height 24
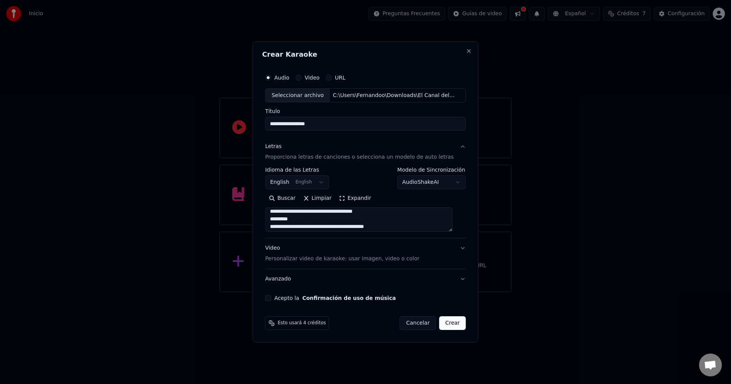
click at [339, 220] on textarea at bounding box center [358, 220] width 187 height 24
click at [339, 229] on textarea at bounding box center [358, 220] width 187 height 24
click at [377, 216] on textarea at bounding box center [358, 220] width 187 height 24
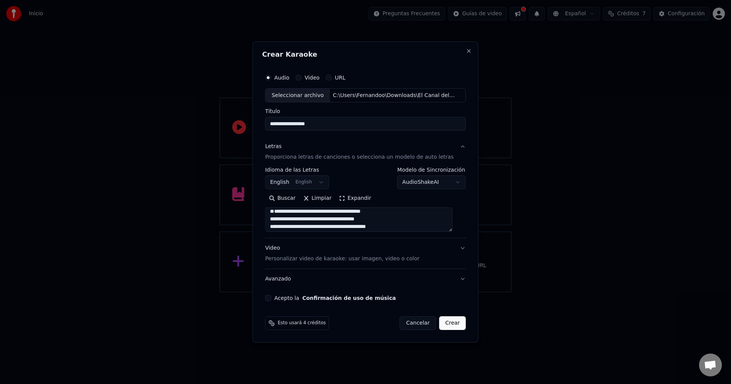
type textarea "**********"
click at [315, 80] on label "Video" at bounding box center [311, 77] width 15 height 5
click at [301, 80] on button "Video" at bounding box center [298, 78] width 6 height 6
click at [287, 78] on label "Audio" at bounding box center [281, 77] width 15 height 5
click at [271, 78] on button "Audio" at bounding box center [268, 78] width 6 height 6
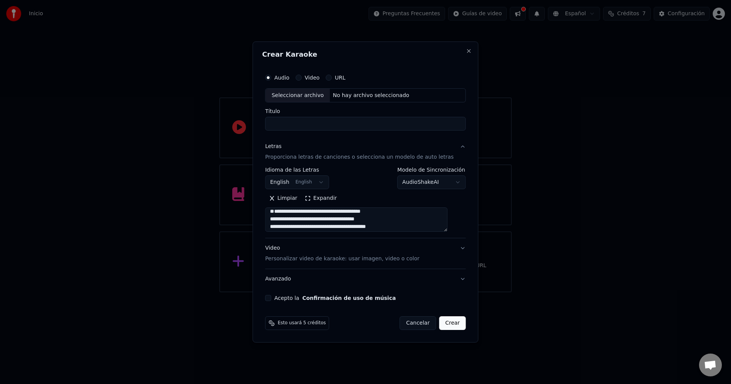
click at [314, 78] on label "Video" at bounding box center [311, 77] width 15 height 5
click at [301, 78] on button "Video" at bounding box center [298, 78] width 6 height 6
click at [293, 122] on input "Título" at bounding box center [365, 124] width 201 height 14
click at [301, 100] on div "Seleccionar archivo" at bounding box center [297, 96] width 64 height 14
type input "**********"
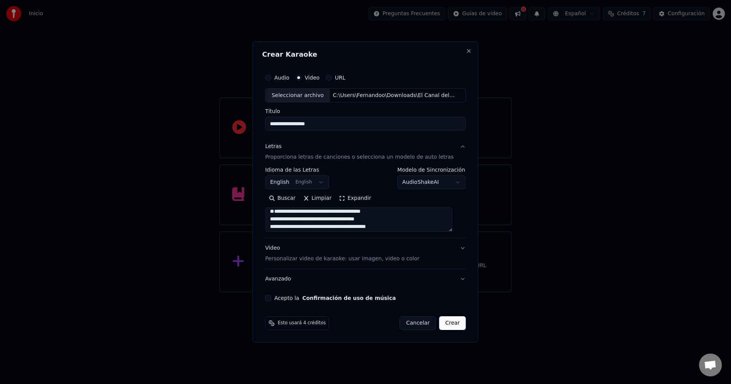
click at [318, 185] on body "**********" at bounding box center [365, 146] width 731 height 292
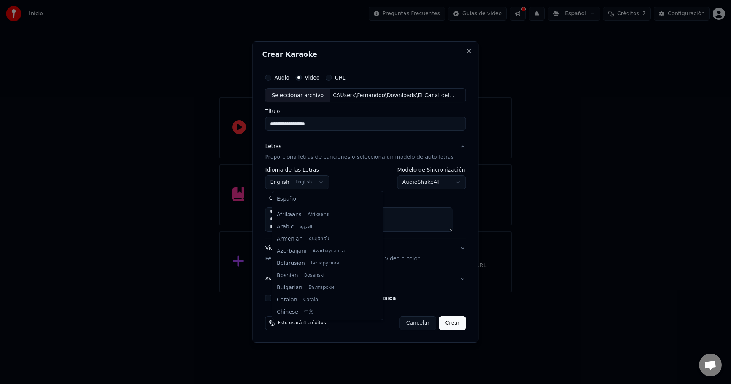
scroll to position [61, 0]
select select "**"
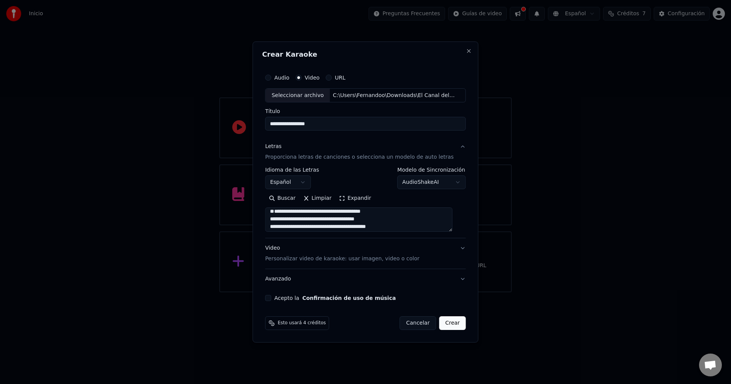
click at [329, 258] on p "Personalizar video de karaoke: usar imagen, video o color" at bounding box center [342, 259] width 154 height 8
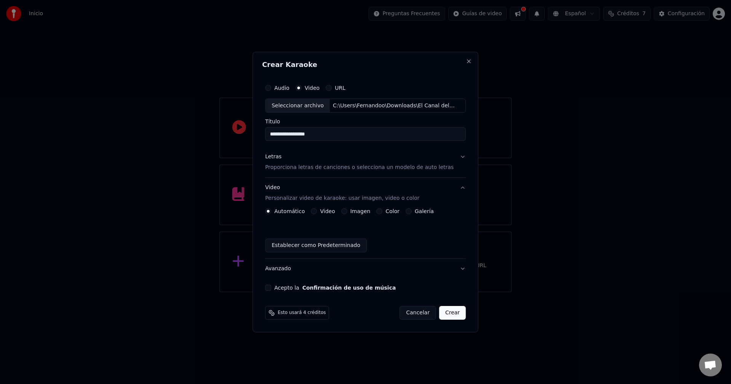
click at [322, 241] on button "Establecer como Predeterminado" at bounding box center [316, 246] width 102 height 14
click at [327, 209] on label "Video" at bounding box center [327, 211] width 15 height 5
click at [317, 209] on button "Video" at bounding box center [314, 211] width 6 height 6
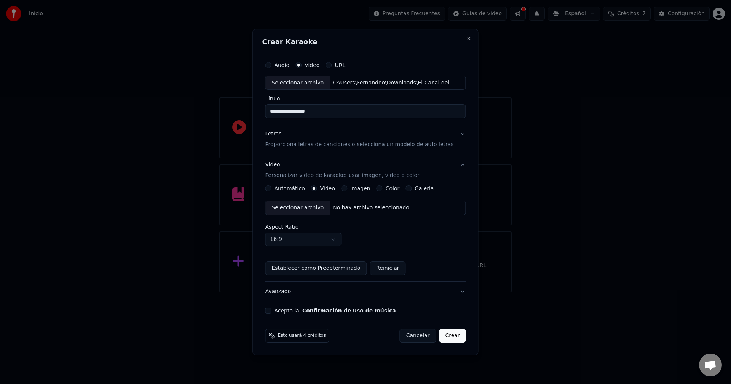
click at [320, 210] on div "Seleccionar archivo" at bounding box center [297, 208] width 64 height 14
click at [364, 191] on label "Imagen" at bounding box center [360, 188] width 20 height 5
click at [347, 191] on button "Imagen" at bounding box center [344, 188] width 6 height 6
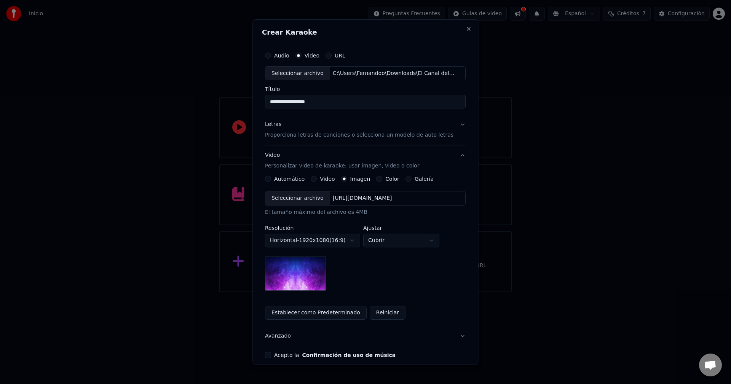
click at [308, 196] on div "Seleccionar archivo" at bounding box center [297, 198] width 64 height 14
click at [382, 180] on div "Color" at bounding box center [387, 179] width 23 height 6
click at [382, 178] on div "Color" at bounding box center [387, 179] width 23 height 6
click at [381, 180] on div "Color" at bounding box center [387, 179] width 23 height 6
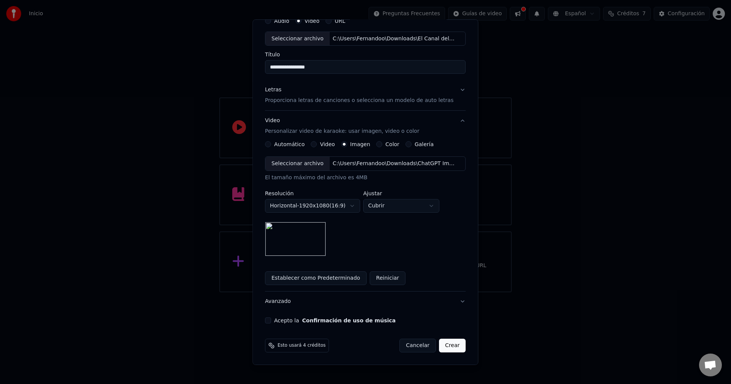
click at [319, 245] on img at bounding box center [295, 239] width 61 height 34
click at [326, 272] on button "Establecer como Predeterminado" at bounding box center [316, 278] width 102 height 14
click at [284, 322] on label "Acepto la Confirmación de uso de música" at bounding box center [334, 320] width 121 height 5
click at [271, 322] on button "Acepto la Confirmación de uso de música" at bounding box center [268, 320] width 6 height 6
click at [442, 346] on button "Crear" at bounding box center [452, 346] width 27 height 14
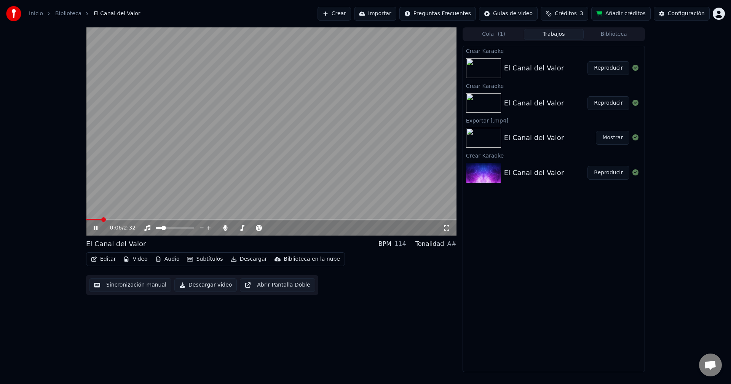
click at [86, 219] on span at bounding box center [94, 220] width 16 height 2
click at [108, 219] on span at bounding box center [107, 219] width 5 height 5
click at [115, 217] on span at bounding box center [112, 219] width 5 height 5
click at [131, 220] on span at bounding box center [129, 219] width 5 height 5
click at [146, 217] on span at bounding box center [143, 219] width 5 height 5
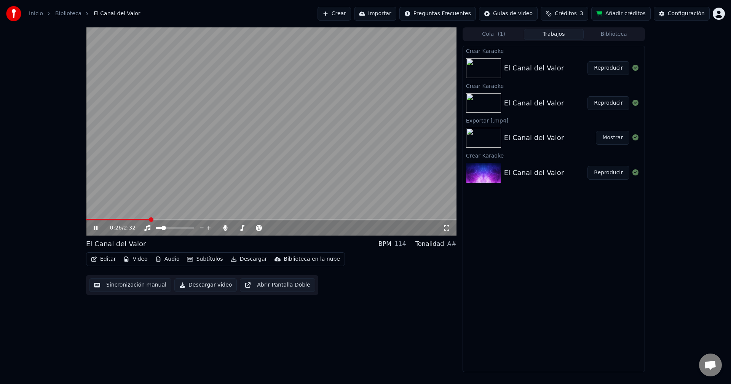
drag, startPoint x: 158, startPoint y: 218, endPoint x: 153, endPoint y: 218, distance: 5.8
click at [154, 218] on video at bounding box center [271, 131] width 370 height 208
click at [139, 219] on span at bounding box center [141, 219] width 5 height 5
click at [132, 219] on span at bounding box center [134, 219] width 5 height 5
click at [94, 228] on icon at bounding box center [95, 227] width 5 height 5
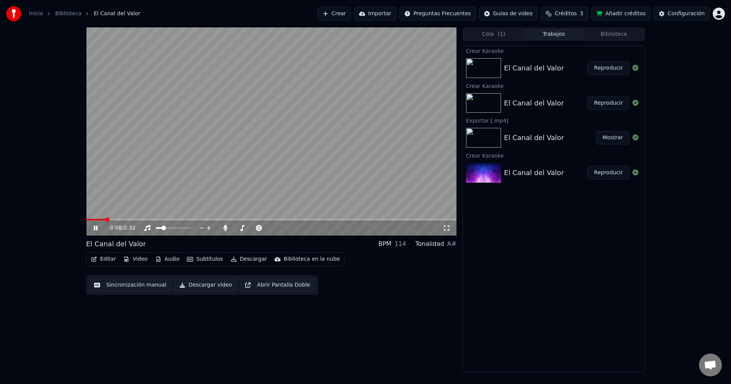
click at [99, 219] on span at bounding box center [95, 220] width 19 height 2
click at [175, 229] on span at bounding box center [175, 228] width 38 height 2
click at [270, 230] on span at bounding box center [269, 228] width 5 height 5
click at [254, 230] on span at bounding box center [253, 228] width 5 height 5
click at [97, 229] on icon at bounding box center [101, 228] width 18 height 6
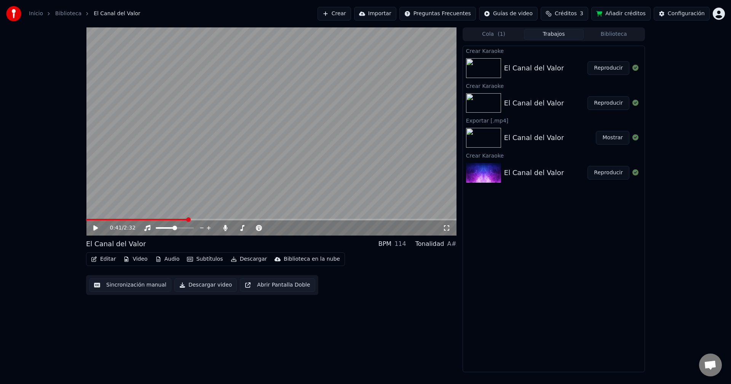
click at [96, 229] on icon at bounding box center [95, 227] width 5 height 5
click at [228, 218] on video at bounding box center [271, 131] width 370 height 208
click at [247, 219] on span at bounding box center [271, 220] width 370 height 2
click at [95, 230] on icon at bounding box center [95, 227] width 5 height 5
click at [98, 229] on icon at bounding box center [101, 228] width 18 height 6
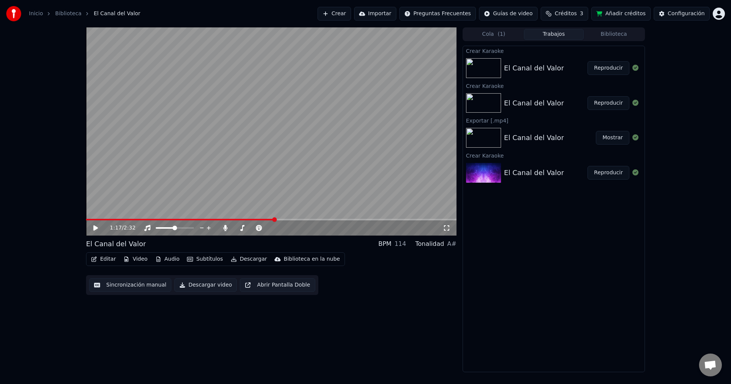
click at [95, 229] on icon at bounding box center [95, 227] width 5 height 5
drag, startPoint x: 295, startPoint y: 218, endPoint x: 301, endPoint y: 219, distance: 5.7
click at [301, 219] on div "1:24 / 2:32" at bounding box center [271, 131] width 370 height 208
click at [294, 221] on div "1:24 / 2:32" at bounding box center [271, 227] width 370 height 15
click at [299, 206] on video at bounding box center [271, 131] width 370 height 208
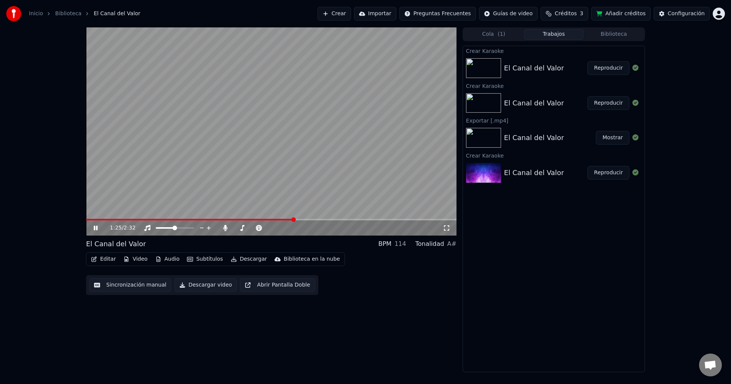
click at [303, 219] on div "1:25 / 2:32" at bounding box center [271, 131] width 370 height 208
click at [294, 220] on span at bounding box center [294, 219] width 5 height 5
click at [299, 205] on video at bounding box center [271, 131] width 370 height 208
click at [304, 220] on span at bounding box center [302, 219] width 5 height 5
click at [316, 219] on span at bounding box center [316, 219] width 5 height 5
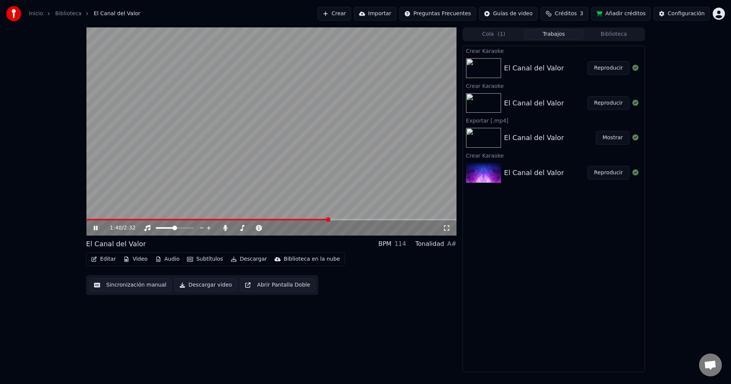
click at [330, 220] on span at bounding box center [328, 219] width 5 height 5
drag, startPoint x: 326, startPoint y: 221, endPoint x: 317, endPoint y: 222, distance: 8.5
click at [317, 222] on div "1:40 / 2:32" at bounding box center [271, 227] width 370 height 15
click at [314, 222] on span at bounding box center [316, 219] width 5 height 5
click at [350, 218] on span at bounding box center [349, 219] width 5 height 5
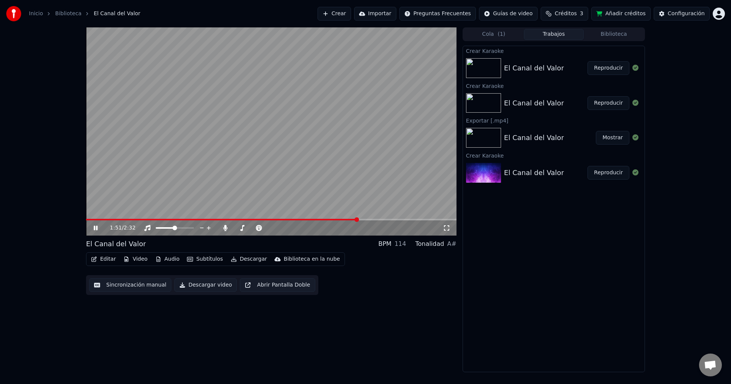
drag, startPoint x: 352, startPoint y: 218, endPoint x: 370, endPoint y: 218, distance: 17.1
click at [370, 218] on video at bounding box center [271, 131] width 370 height 208
click at [378, 221] on span at bounding box center [376, 219] width 5 height 5
click at [348, 197] on video at bounding box center [271, 131] width 370 height 208
drag, startPoint x: 406, startPoint y: 217, endPoint x: 427, endPoint y: 216, distance: 21.3
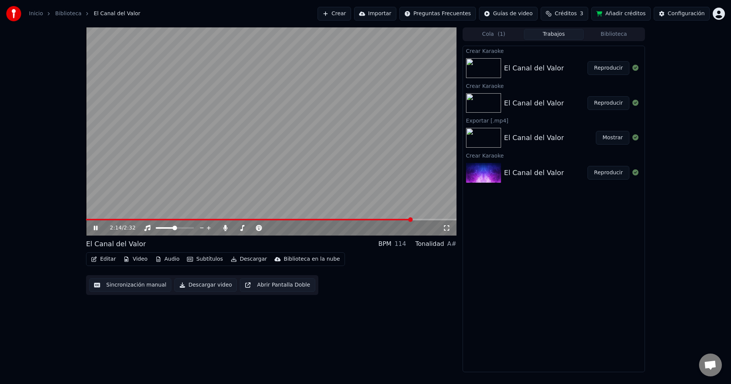
click at [427, 216] on video at bounding box center [271, 131] width 370 height 208
click at [417, 217] on video at bounding box center [271, 131] width 370 height 208
click at [431, 220] on span at bounding box center [429, 219] width 5 height 5
click at [288, 139] on video at bounding box center [271, 131] width 370 height 208
click at [200, 285] on button "Descargar video" at bounding box center [205, 285] width 62 height 14
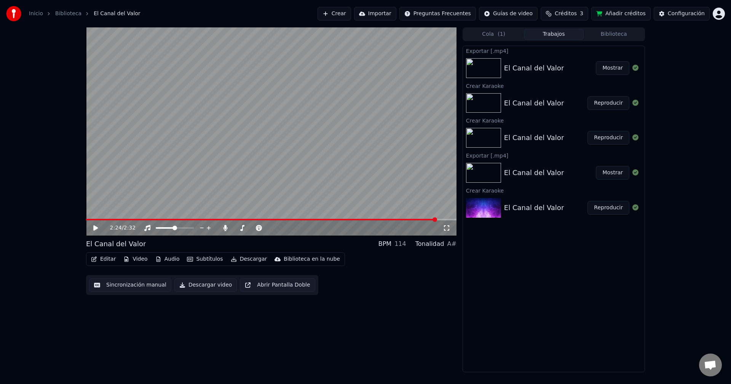
click at [604, 69] on button "Mostrar" at bounding box center [612, 68] width 33 height 14
